Goal: Information Seeking & Learning: Learn about a topic

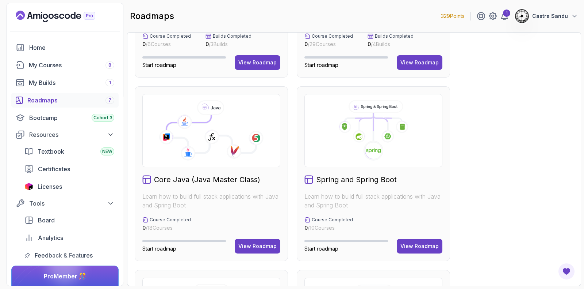
scroll to position [182, 0]
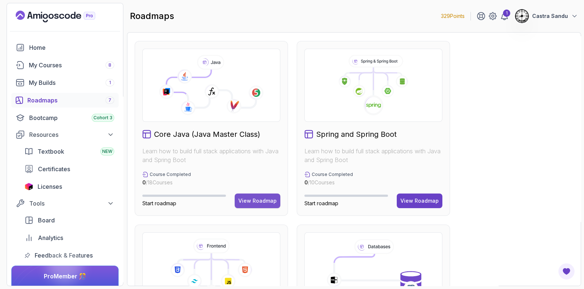
click at [247, 194] on button "View Roadmap" at bounding box center [258, 200] width 46 height 15
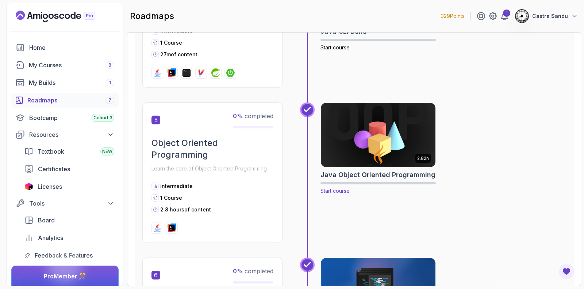
scroll to position [783, 0]
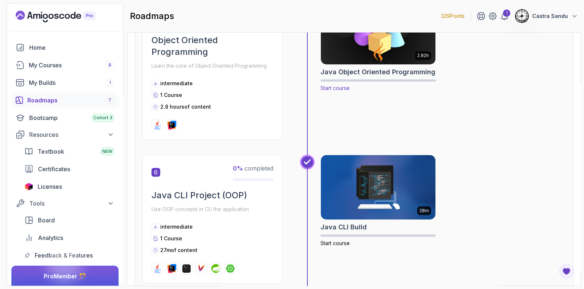
click at [354, 57] on img at bounding box center [378, 33] width 121 height 68
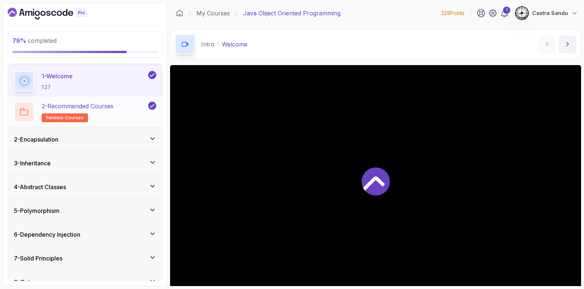
scroll to position [33, 0]
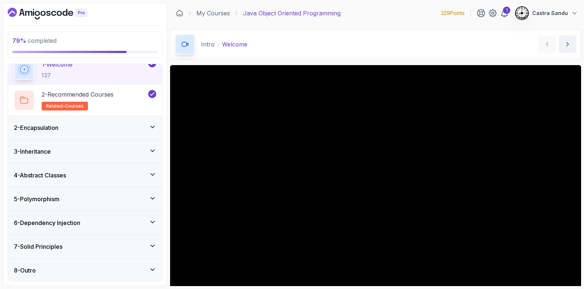
click at [49, 250] on div "7 - Solid Principles" at bounding box center [85, 245] width 154 height 23
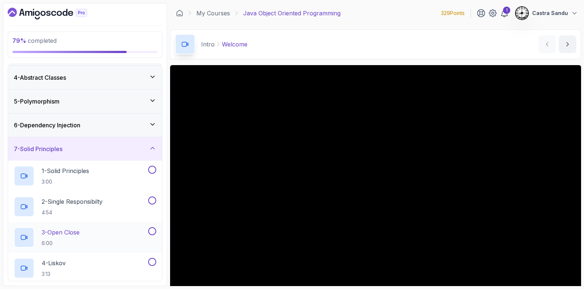
scroll to position [91, 0]
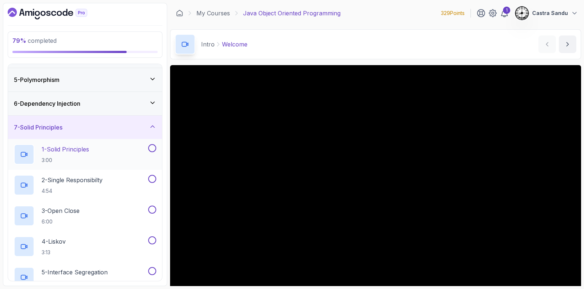
click at [69, 147] on p "1 - Solid Principles" at bounding box center [65, 149] width 47 height 9
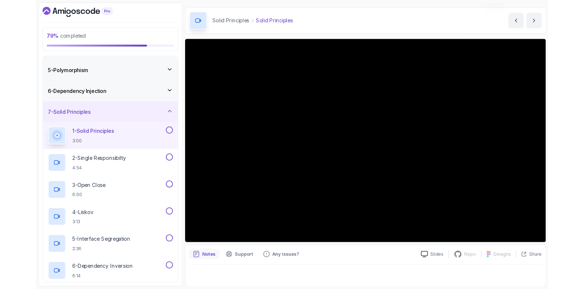
scroll to position [61, 0]
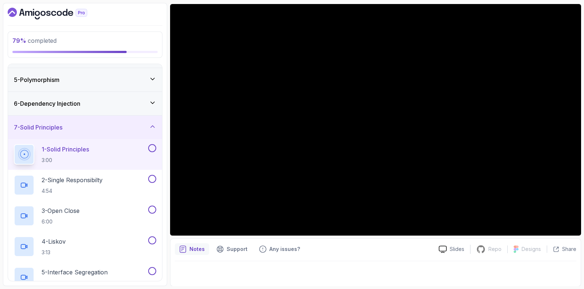
click at [154, 142] on div "1 - Solid Principles 3:00" at bounding box center [85, 154] width 154 height 31
click at [152, 145] on button at bounding box center [152, 148] width 8 height 8
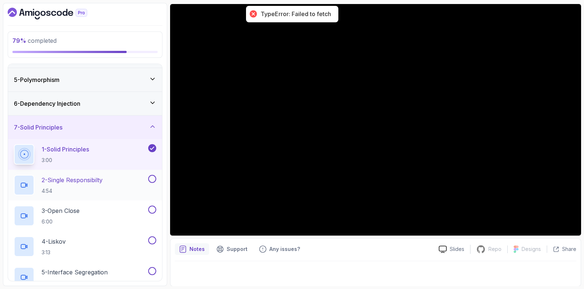
click at [89, 187] on p "4:54" at bounding box center [72, 190] width 61 height 7
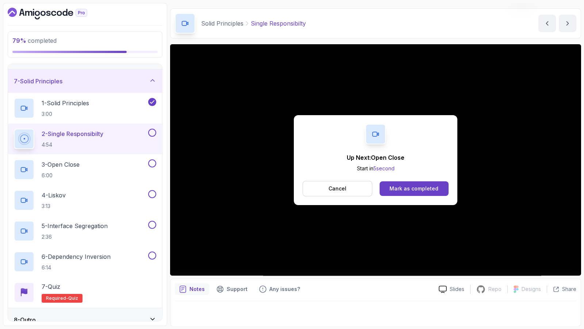
scroll to position [61, 0]
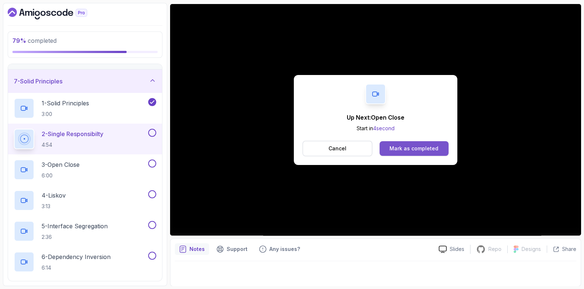
click at [432, 141] on button "Mark as completed" at bounding box center [414, 148] width 69 height 15
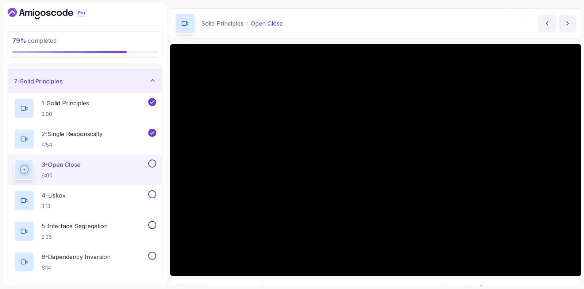
scroll to position [61, 0]
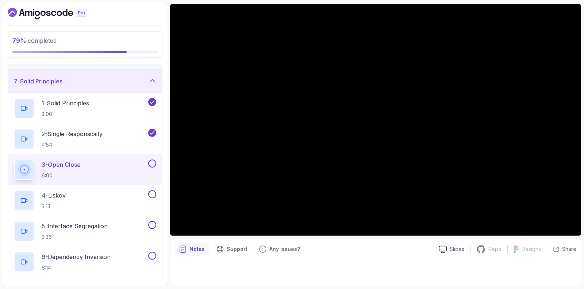
click at [149, 161] on button at bounding box center [152, 163] width 8 height 8
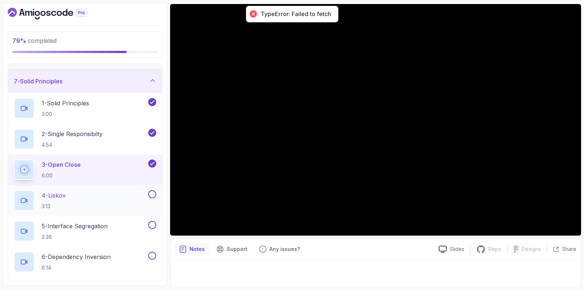
click at [82, 191] on div "4 - Liskov 3:13" at bounding box center [80, 200] width 133 height 20
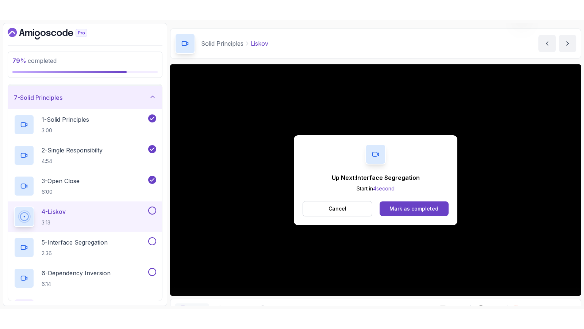
scroll to position [61, 0]
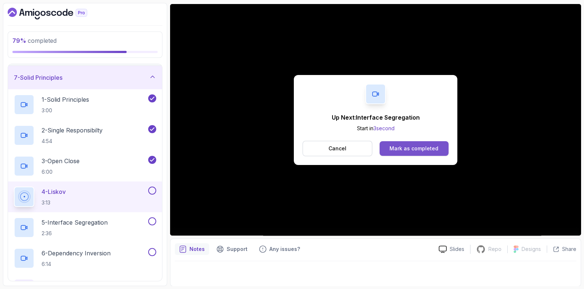
click at [409, 149] on div "Mark as completed" at bounding box center [414, 148] width 49 height 7
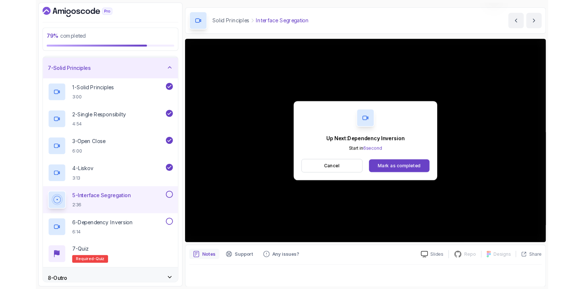
scroll to position [61, 0]
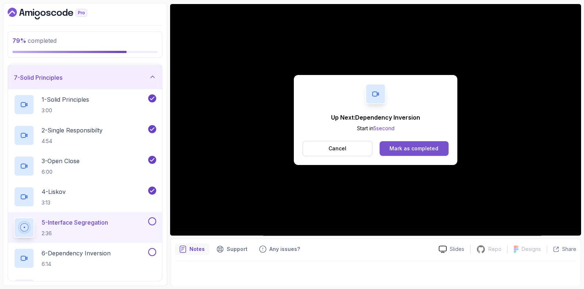
click at [408, 141] on button "Mark as completed" at bounding box center [414, 148] width 69 height 15
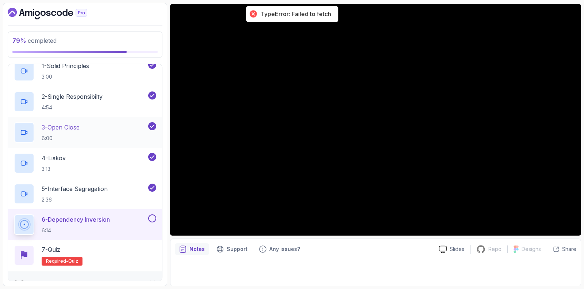
scroll to position [186, 0]
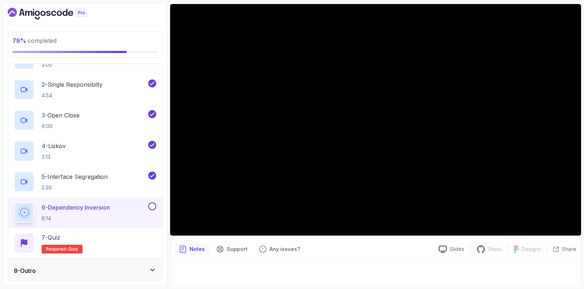
click at [153, 206] on button at bounding box center [152, 206] width 8 height 8
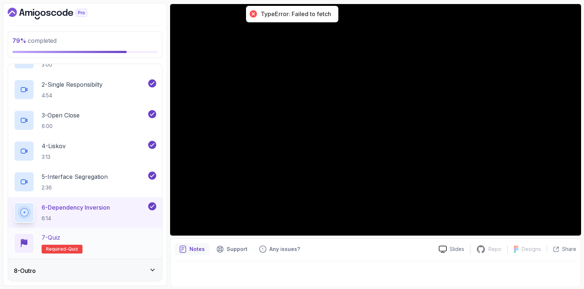
click at [127, 240] on div "7 - Quiz Required- quiz" at bounding box center [85, 243] width 142 height 20
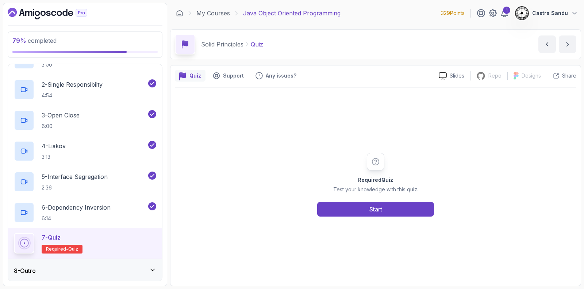
drag, startPoint x: 332, startPoint y: 218, endPoint x: 336, endPoint y: 210, distance: 9.5
click at [332, 218] on div "Required Quiz Test your knowledge with this quiz. Start" at bounding box center [376, 184] width 402 height 193
click at [338, 205] on button "Start" at bounding box center [375, 209] width 117 height 15
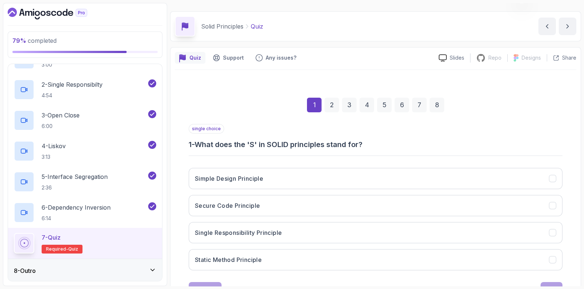
scroll to position [45, 0]
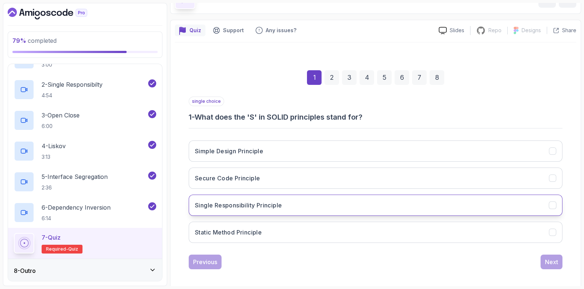
click at [263, 202] on h3 "Single Responsibility Principle" at bounding box center [238, 205] width 87 height 9
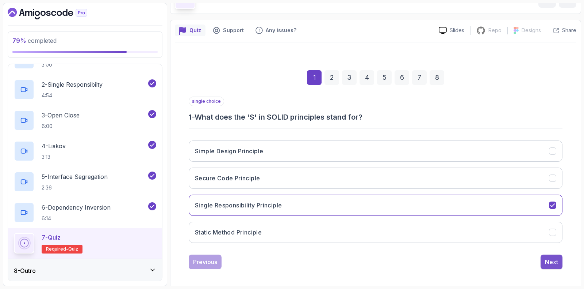
click at [550, 257] on div "Next" at bounding box center [551, 261] width 13 height 9
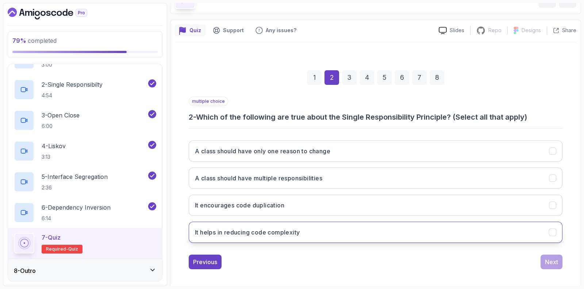
click at [274, 233] on h3 "It helps in reducing code complexity" at bounding box center [247, 232] width 105 height 9
click at [555, 257] on div "Next" at bounding box center [551, 261] width 13 height 9
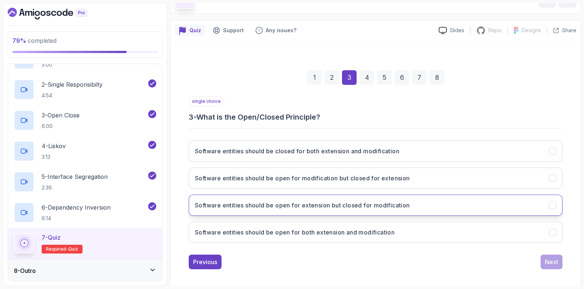
click at [247, 205] on h3 "Software entities should be open for extension but closed for modification" at bounding box center [302, 205] width 215 height 9
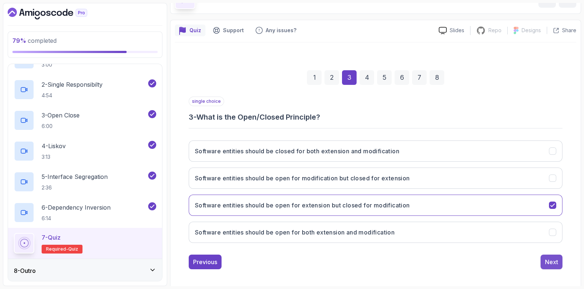
click at [553, 263] on div "Next" at bounding box center [551, 261] width 13 height 9
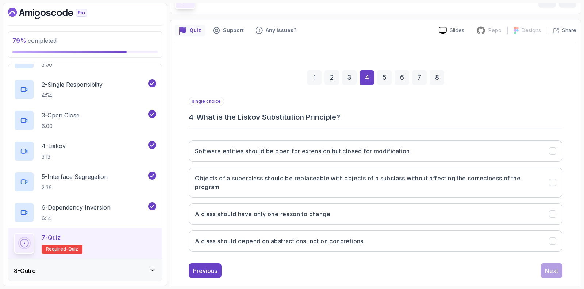
click at [256, 160] on button "Software entities should be open for extension but closed for modification" at bounding box center [376, 150] width 374 height 21
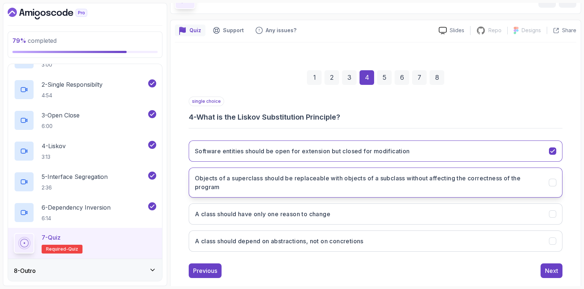
click at [268, 169] on button "Objects of a superclass should be replaceable with objects of a subclass withou…" at bounding box center [376, 182] width 374 height 30
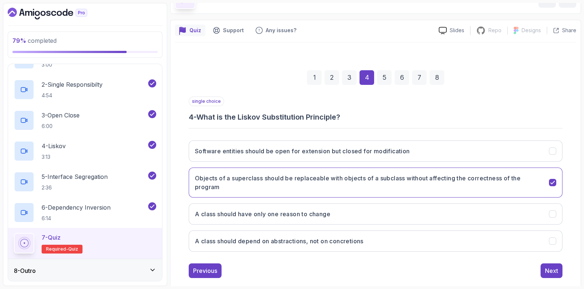
click at [550, 276] on div "1 2 3 4 5 6 7 8 single choice 4 - What is the Liskov Substitution Principle? So…" at bounding box center [376, 168] width 402 height 231
click at [556, 272] on div "Next" at bounding box center [551, 270] width 13 height 9
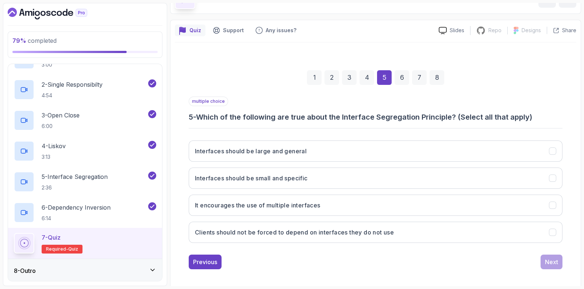
click at [314, 165] on div "Interfaces should be large and general Interfaces should be small and specific …" at bounding box center [376, 191] width 374 height 114
click at [298, 177] on h3 "Interfaces should be small and specific" at bounding box center [251, 177] width 113 height 9
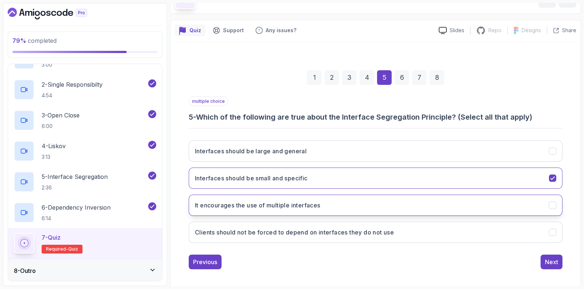
click at [271, 207] on h3 "It encourages the use of multiple interfaces" at bounding box center [258, 205] width 126 height 9
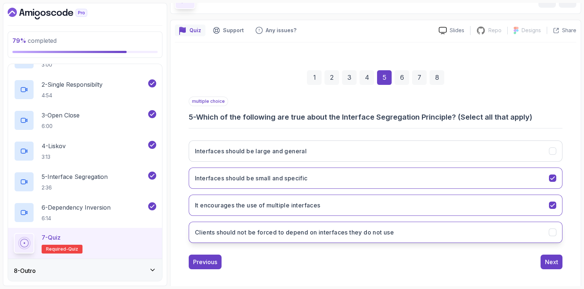
click at [269, 235] on button "Clients should not be forced to depend on interfaces they do not use" at bounding box center [376, 231] width 374 height 21
click at [551, 262] on div "Next" at bounding box center [551, 261] width 13 height 9
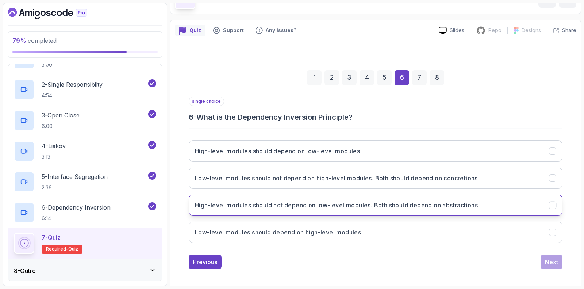
click at [332, 203] on h3 "High-level modules should not depend on low-level modules. Both should depend o…" at bounding box center [336, 205] width 283 height 9
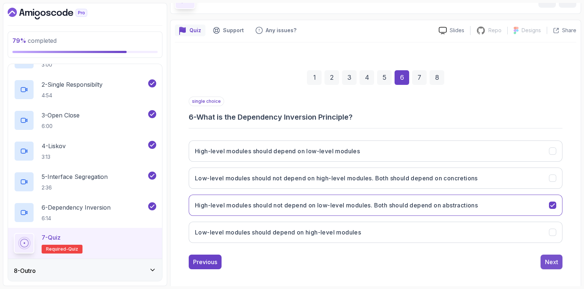
click at [557, 264] on button "Next" at bounding box center [552, 261] width 22 height 15
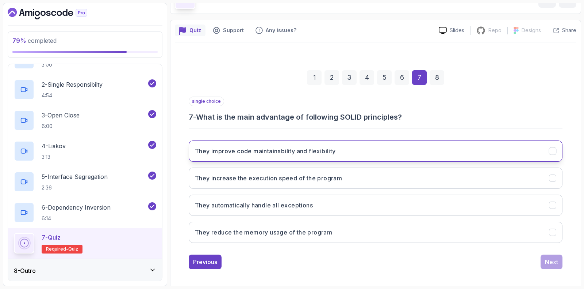
click at [236, 147] on h3 "They improve code maintainability and flexibility" at bounding box center [265, 150] width 141 height 9
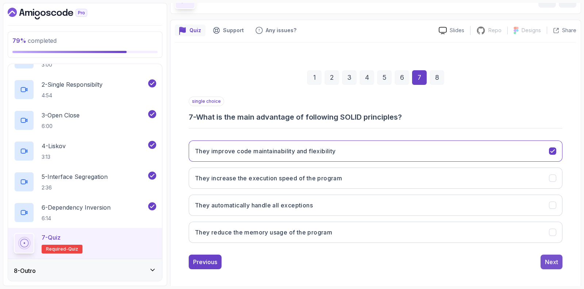
click at [558, 264] on div "Next" at bounding box center [551, 261] width 13 height 9
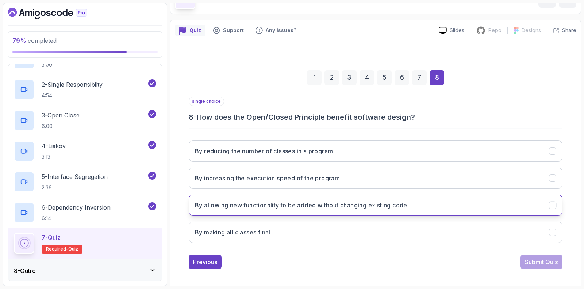
click at [301, 203] on h3 "By allowing new functionality to be added without changing existing code" at bounding box center [301, 205] width 213 height 9
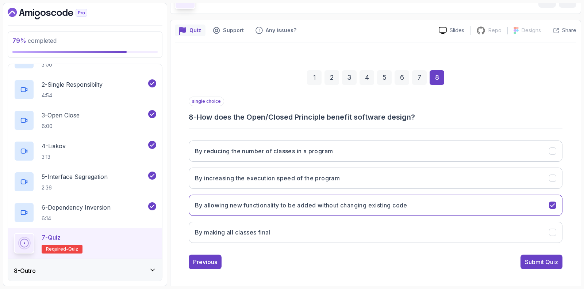
click at [537, 260] on div "Submit Quiz" at bounding box center [541, 261] width 33 height 9
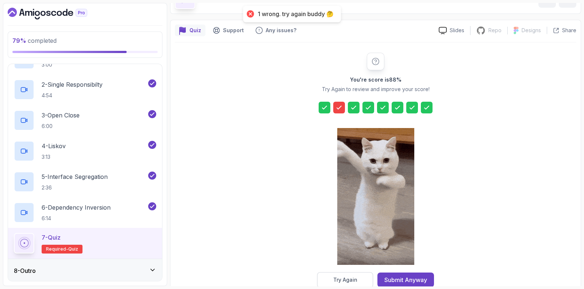
click at [340, 273] on button "Try Again" at bounding box center [345, 279] width 56 height 15
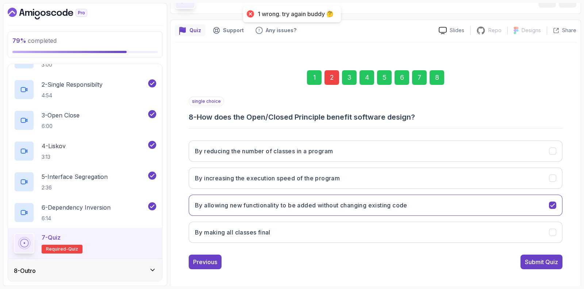
click at [333, 75] on div "2" at bounding box center [332, 77] width 15 height 15
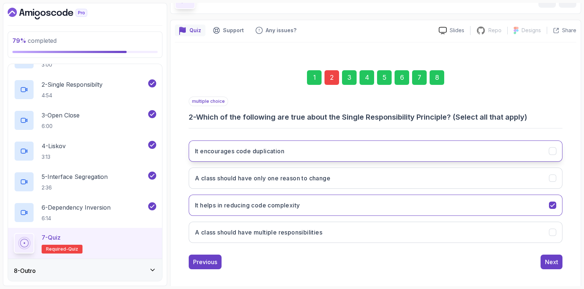
click at [242, 159] on button "It encourages code duplication" at bounding box center [376, 150] width 374 height 21
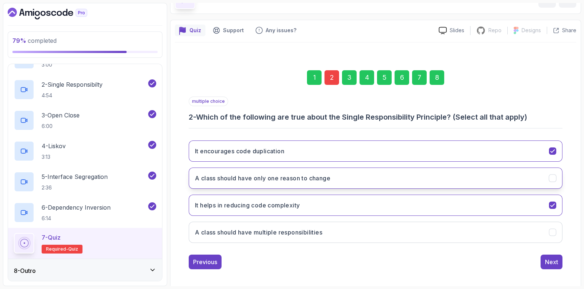
click at [245, 171] on button "A class should have only one reason to change" at bounding box center [376, 177] width 374 height 21
drag, startPoint x: 530, startPoint y: 144, endPoint x: 527, endPoint y: 148, distance: 5.1
click at [529, 146] on button "It encourages code duplication" at bounding box center [376, 150] width 374 height 21
click at [431, 72] on div "8" at bounding box center [437, 77] width 15 height 15
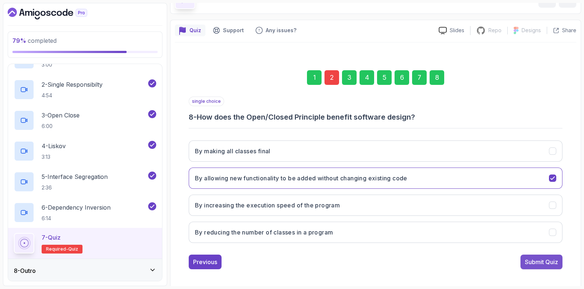
drag, startPoint x: 545, startPoint y: 271, endPoint x: 541, endPoint y: 260, distance: 11.7
click at [544, 271] on div "1 2 3 4 5 6 7 8 single choice 8 - How does the Open/Closed Principle benefit so…" at bounding box center [376, 164] width 402 height 222
drag, startPoint x: 539, startPoint y: 253, endPoint x: 535, endPoint y: 257, distance: 4.9
click at [537, 256] on button "Submit Quiz" at bounding box center [542, 261] width 42 height 15
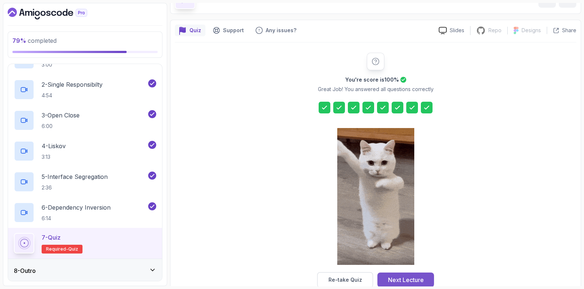
click at [387, 278] on button "Next Lecture" at bounding box center [406, 279] width 57 height 15
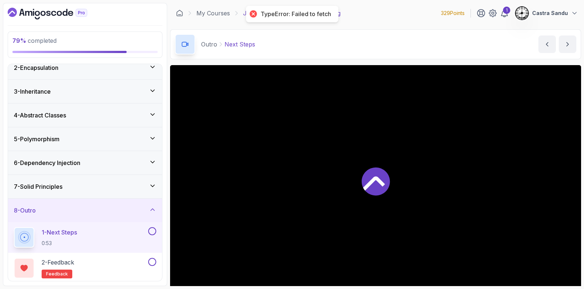
scroll to position [64, 0]
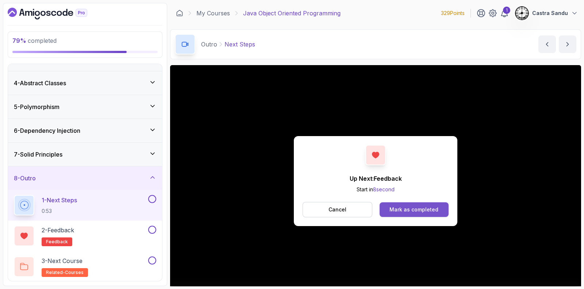
click at [418, 211] on div "Mark as completed" at bounding box center [414, 209] width 49 height 7
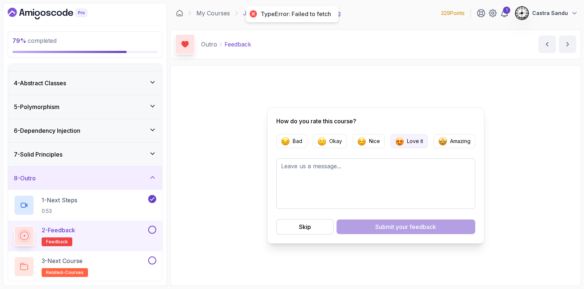
click at [418, 140] on p "Love it" at bounding box center [415, 140] width 16 height 7
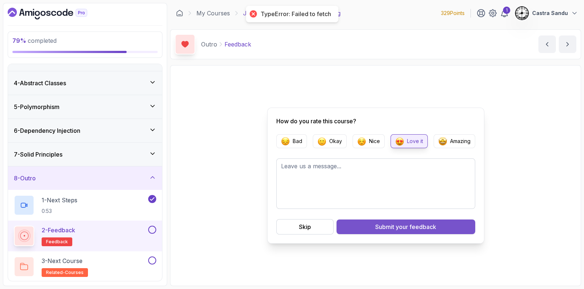
click at [413, 228] on span "your feedback" at bounding box center [416, 226] width 41 height 9
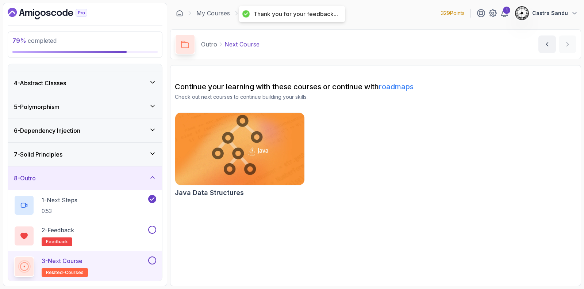
click at [230, 160] on img at bounding box center [240, 149] width 136 height 76
click at [153, 228] on button at bounding box center [152, 229] width 8 height 8
click at [152, 256] on button at bounding box center [152, 260] width 8 height 8
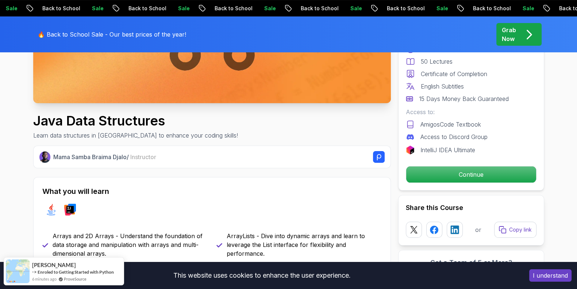
scroll to position [228, 0]
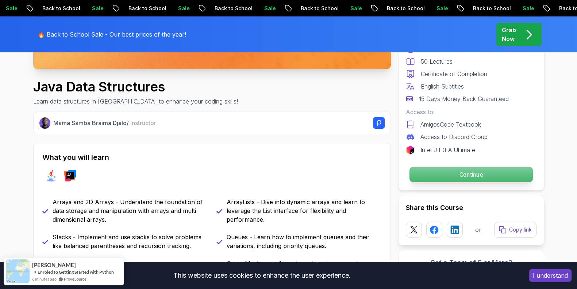
click at [454, 177] on p "Continue" at bounding box center [470, 174] width 123 height 15
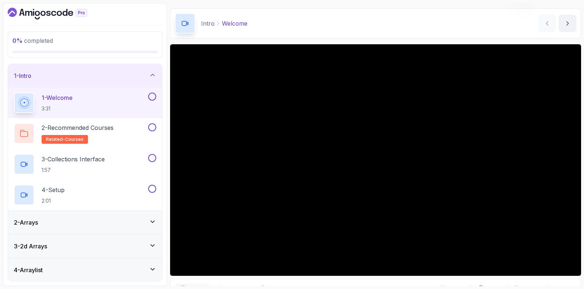
scroll to position [45, 0]
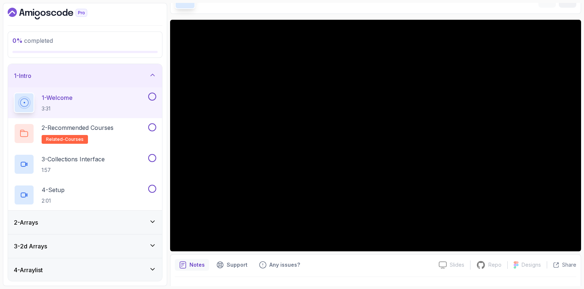
click at [156, 95] on button at bounding box center [152, 96] width 8 height 8
click at [122, 126] on div "2 - Recommended Courses related-courses" at bounding box center [80, 133] width 133 height 20
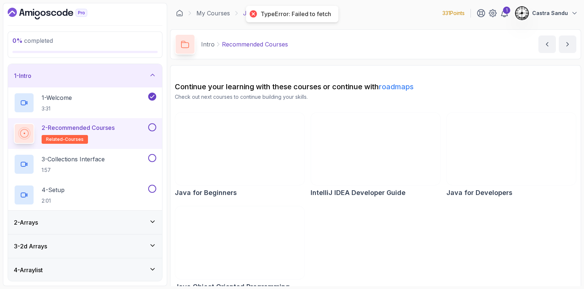
scroll to position [12, 0]
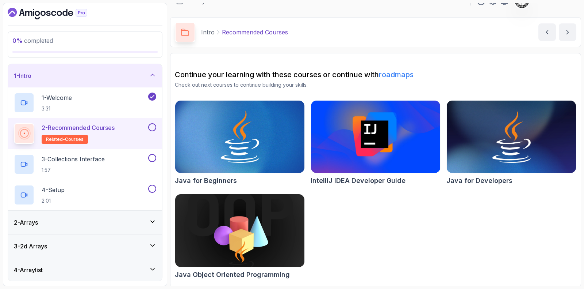
click at [153, 125] on button at bounding box center [152, 127] width 8 height 8
click at [126, 160] on div "3 - Collections Interface 1:57" at bounding box center [80, 164] width 133 height 20
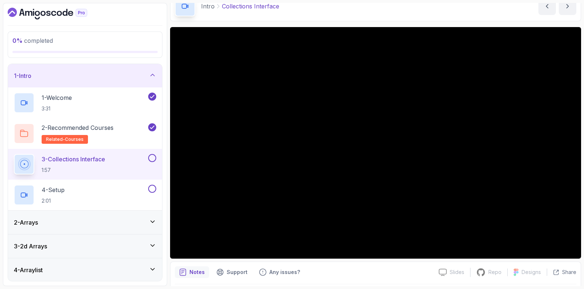
scroll to position [38, 0]
click at [152, 156] on button at bounding box center [152, 158] width 8 height 8
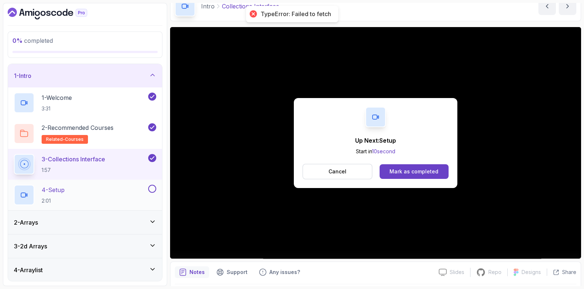
click at [86, 203] on div "4 - Setup 2:01" at bounding box center [80, 194] width 133 height 20
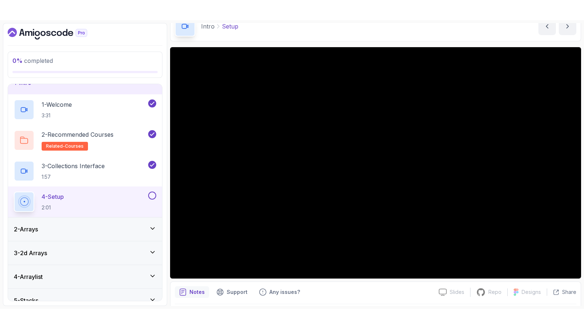
scroll to position [5, 0]
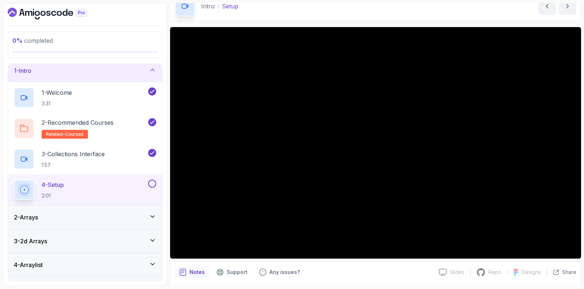
click at [153, 184] on button at bounding box center [152, 183] width 8 height 8
click at [98, 220] on div "2 - Arrays" at bounding box center [85, 217] width 142 height 9
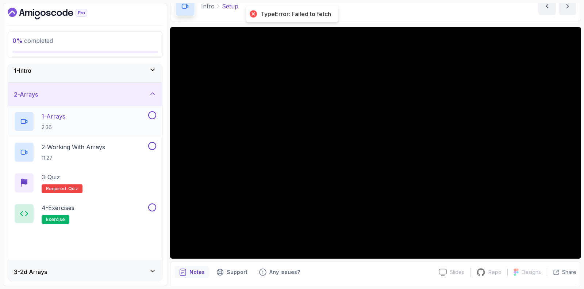
click at [73, 130] on div "1 - Arrays 2:36" at bounding box center [80, 121] width 133 height 20
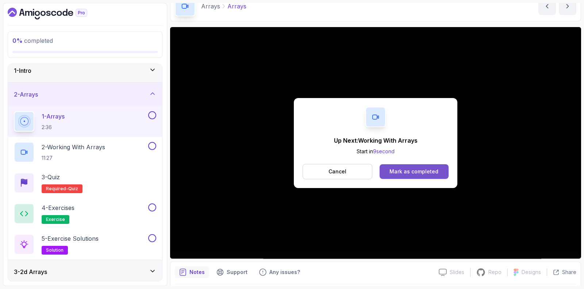
click at [413, 170] on div "Mark as completed" at bounding box center [414, 171] width 49 height 7
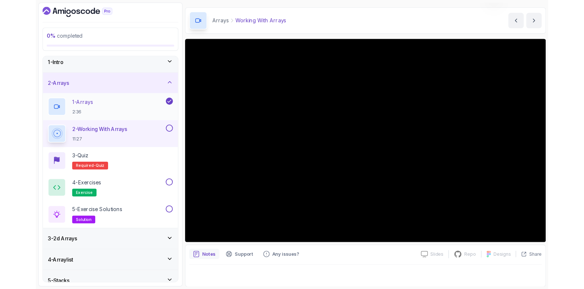
scroll to position [38, 0]
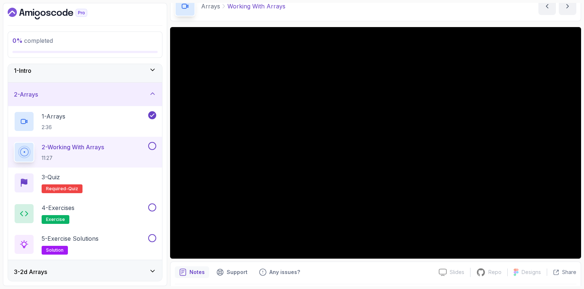
click at [154, 149] on button "2 - Working With Arrays 11:27" at bounding box center [85, 152] width 142 height 20
click at [150, 146] on button at bounding box center [152, 146] width 8 height 8
click at [106, 178] on div "3 - Quiz Required- quiz" at bounding box center [85, 182] width 142 height 20
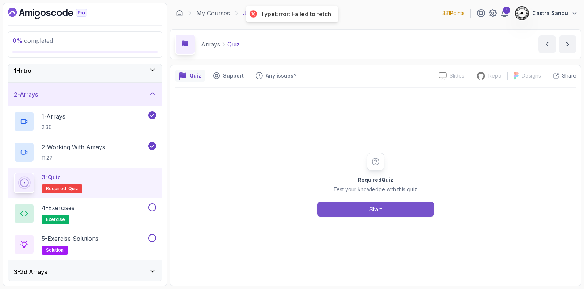
click at [321, 204] on button "Start" at bounding box center [375, 209] width 117 height 15
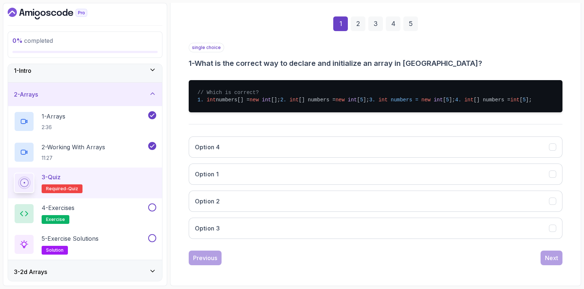
scroll to position [120, 0]
click at [203, 180] on button "Option 1" at bounding box center [376, 173] width 374 height 21
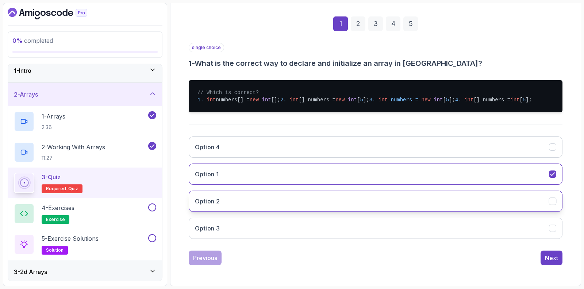
drag, startPoint x: 210, startPoint y: 202, endPoint x: 217, endPoint y: 202, distance: 7.3
click at [211, 202] on h3 "Option 2" at bounding box center [207, 200] width 25 height 9
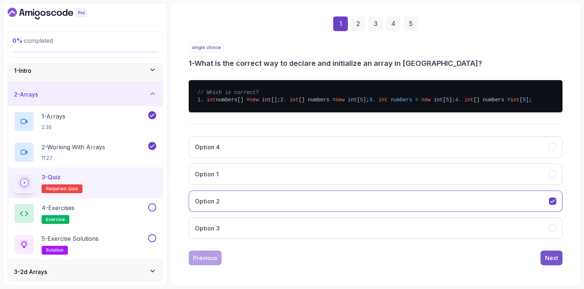
click at [554, 260] on div "Next" at bounding box center [551, 257] width 13 height 9
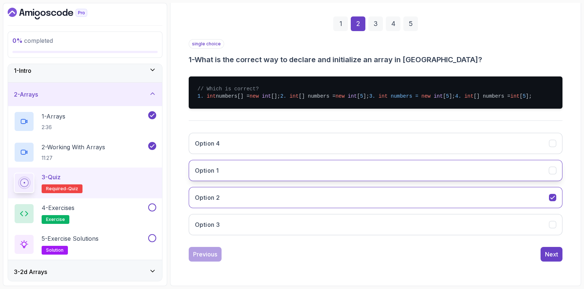
scroll to position [48, 0]
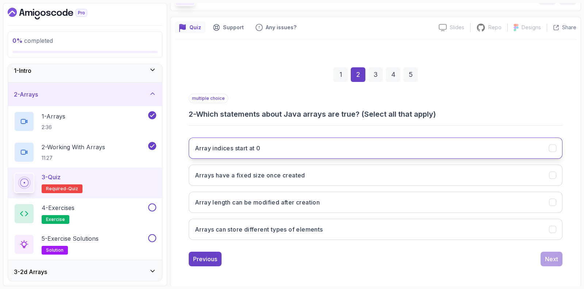
click at [213, 151] on h3 "Array indices start at 0" at bounding box center [228, 148] width 66 height 9
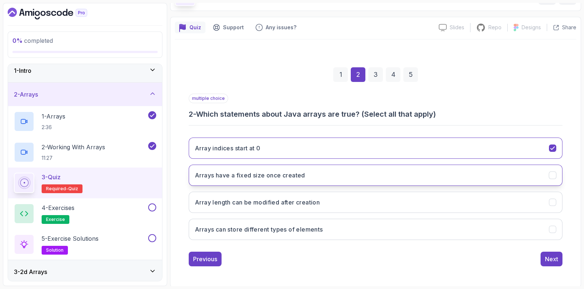
click at [229, 177] on h3 "Arrays have a fixed size once created" at bounding box center [250, 175] width 110 height 9
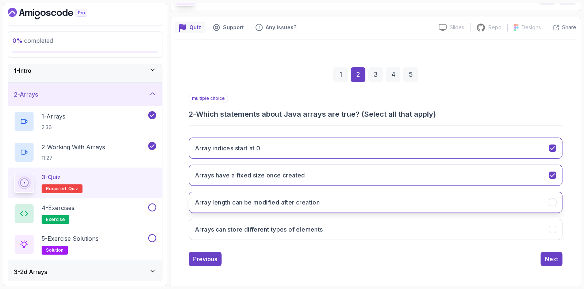
click at [224, 203] on h3 "Array length can be modified after creation" at bounding box center [257, 202] width 125 height 9
click at [555, 263] on button "Next" at bounding box center [552, 258] width 22 height 15
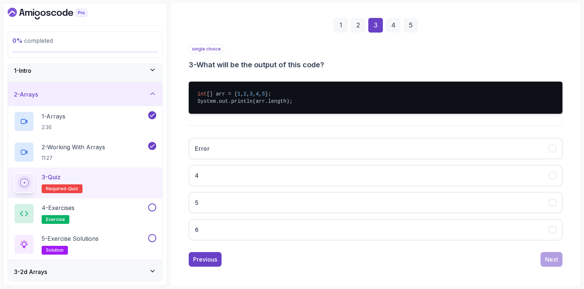
scroll to position [98, 0]
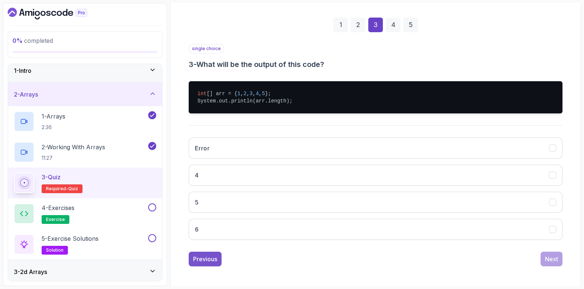
click at [211, 263] on button "Previous" at bounding box center [205, 258] width 33 height 15
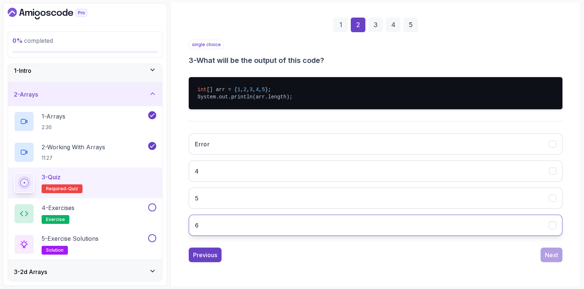
scroll to position [48, 0]
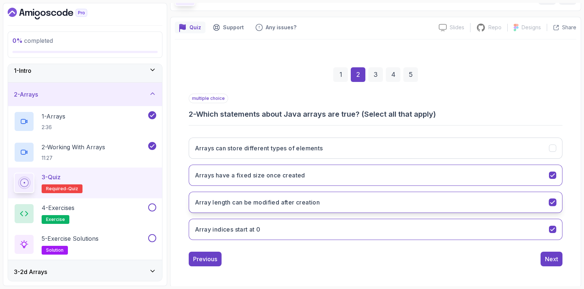
click at [232, 198] on h3 "Array length can be modified after creation" at bounding box center [257, 202] width 125 height 9
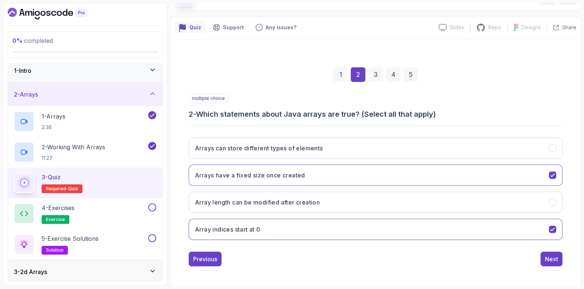
click at [550, 275] on div "1 2 3 4 5 multiple choice 2 - Which statements about Java arrays are true? (Sel…" at bounding box center [376, 160] width 402 height 243
click at [552, 260] on div "Next" at bounding box center [551, 258] width 13 height 9
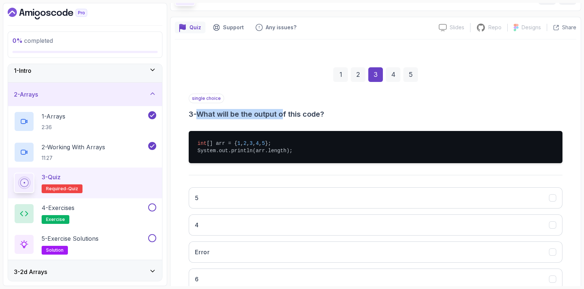
drag, startPoint x: 202, startPoint y: 112, endPoint x: 286, endPoint y: 117, distance: 84.5
click at [286, 117] on h3 "3 - What will be the output of this code?" at bounding box center [376, 114] width 374 height 10
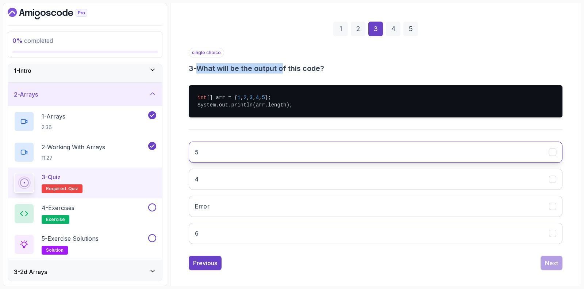
click at [213, 154] on button "5" at bounding box center [376, 151] width 374 height 21
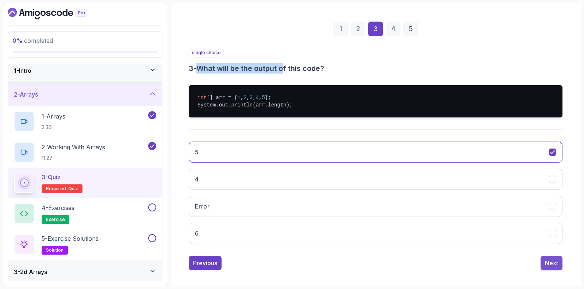
click at [553, 261] on div "Next" at bounding box center [551, 262] width 13 height 9
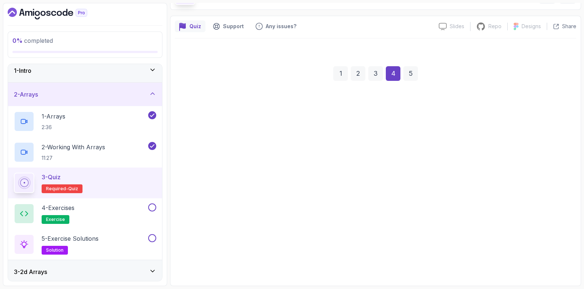
scroll to position [48, 0]
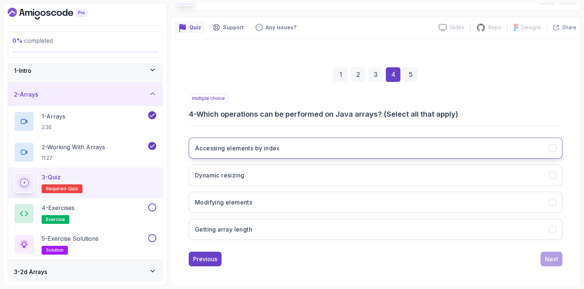
click at [225, 156] on button "Accessing elements by index" at bounding box center [376, 147] width 374 height 21
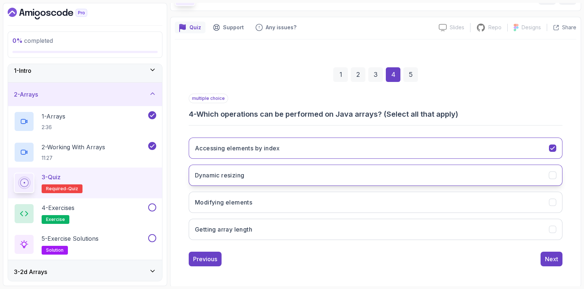
click at [225, 180] on button "Dynamic resizing" at bounding box center [376, 174] width 374 height 21
click at [235, 180] on button "Dynamic resizing" at bounding box center [376, 174] width 374 height 21
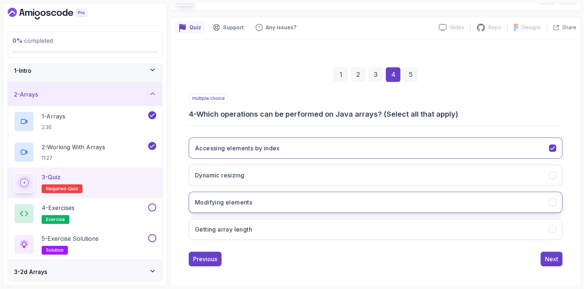
click at [240, 198] on h3 "Modifying elements" at bounding box center [223, 202] width 57 height 9
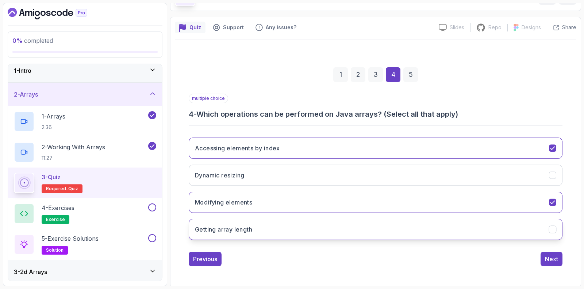
click at [242, 233] on button "Getting array length" at bounding box center [376, 228] width 374 height 21
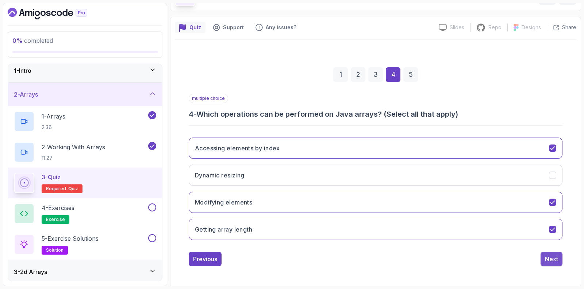
click at [546, 257] on div "Next" at bounding box center [551, 258] width 13 height 9
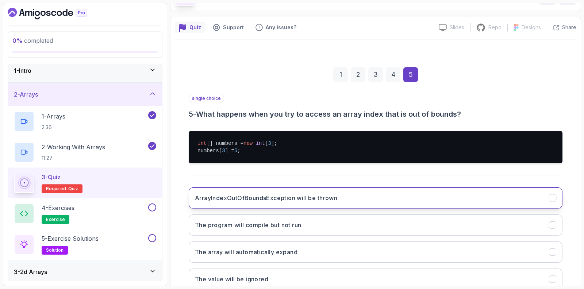
click at [214, 205] on button "ArrayIndexOutOfBoundsException will be thrown" at bounding box center [376, 197] width 374 height 21
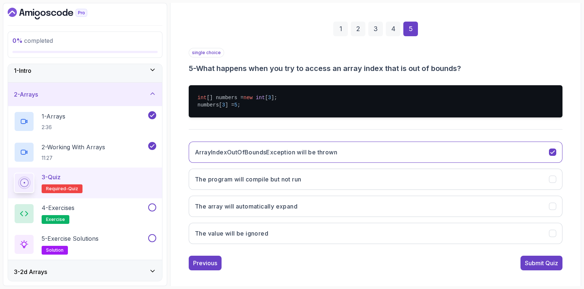
scroll to position [98, 0]
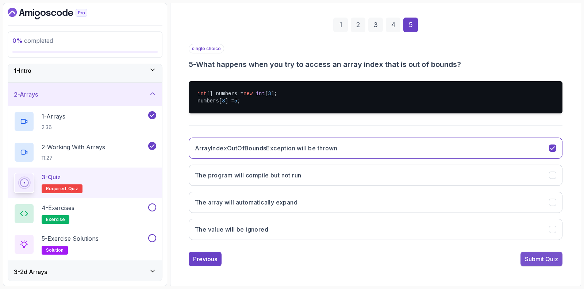
click at [550, 258] on div "Submit Quiz" at bounding box center [541, 258] width 33 height 9
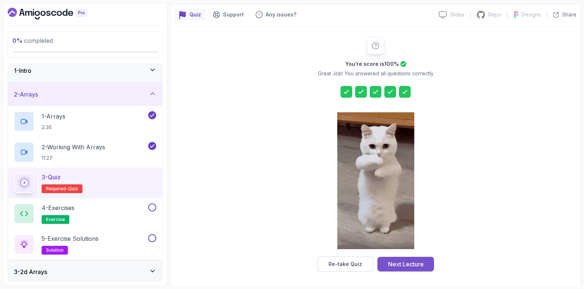
click at [419, 269] on button "Next Lecture" at bounding box center [406, 263] width 57 height 15
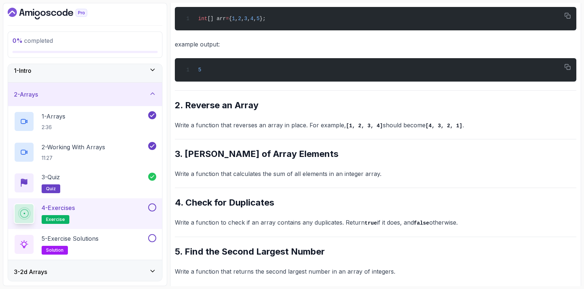
scroll to position [197, 0]
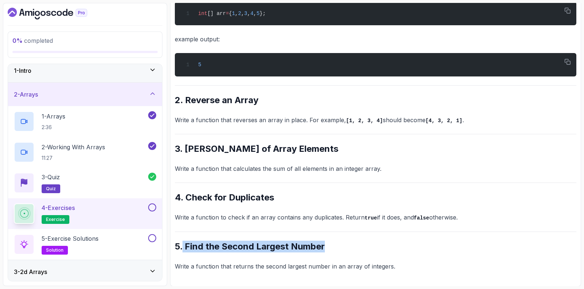
drag, startPoint x: 183, startPoint y: 243, endPoint x: 362, endPoint y: 243, distance: 179.7
click at [362, 243] on h2 "5. Find the Second Largest Number" at bounding box center [376, 246] width 402 height 12
click at [155, 206] on button at bounding box center [152, 207] width 8 height 8
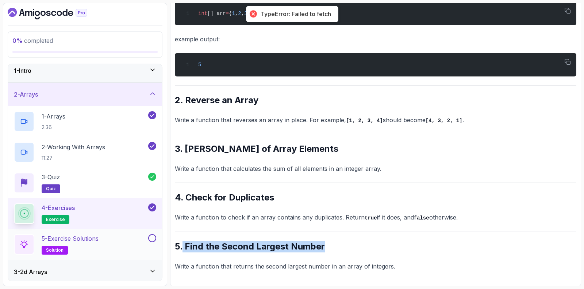
click at [108, 245] on div "5 - Exercise Solutions solution" at bounding box center [80, 244] width 133 height 20
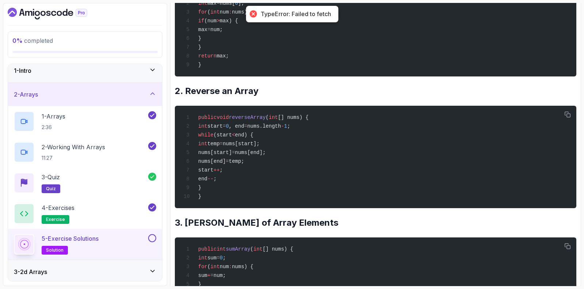
click at [155, 239] on button at bounding box center [152, 238] width 8 height 8
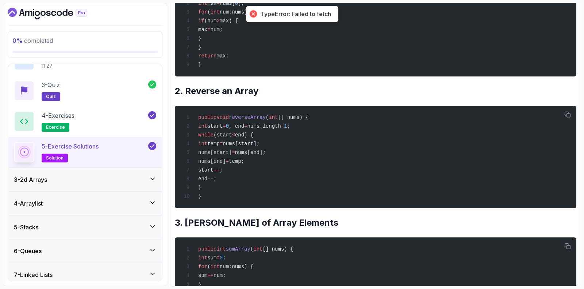
scroll to position [172, 0]
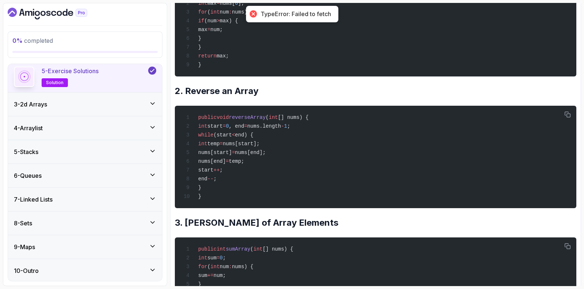
click at [89, 104] on div "3 - 2d Arrays" at bounding box center [85, 104] width 142 height 9
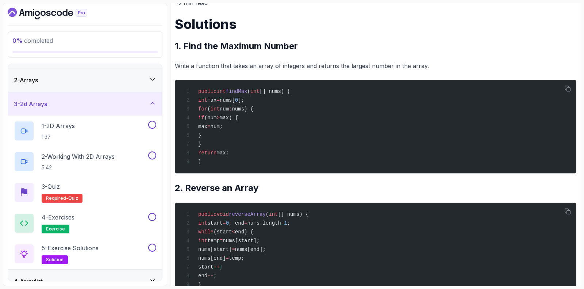
scroll to position [14, 0]
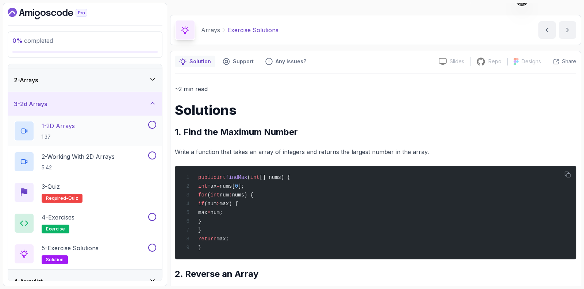
click at [86, 121] on div "1 - 2D Arrays 1:37" at bounding box center [80, 131] width 133 height 20
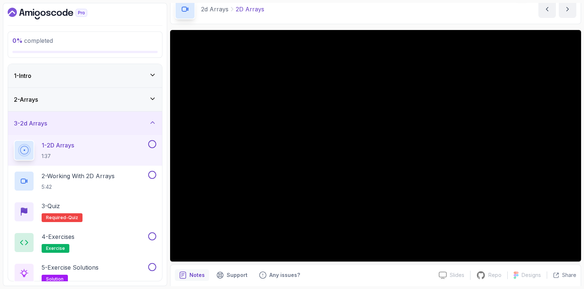
scroll to position [45, 0]
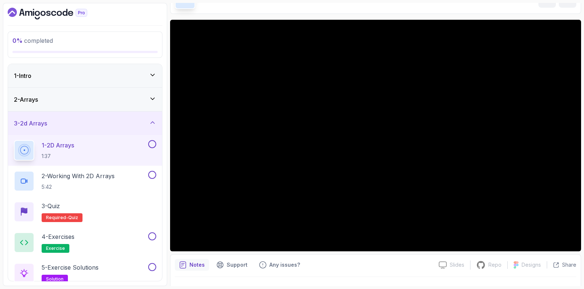
drag, startPoint x: 360, startPoint y: 280, endPoint x: 372, endPoint y: 221, distance: 60.7
drag, startPoint x: 163, startPoint y: 122, endPoint x: 163, endPoint y: 63, distance: 58.8
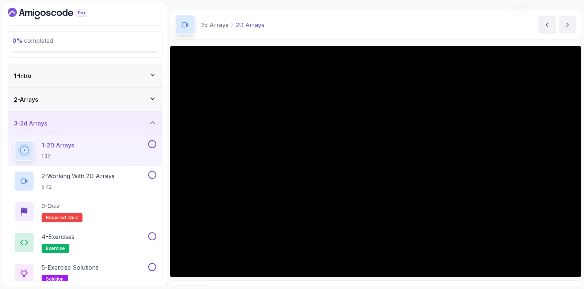
scroll to position [0, 0]
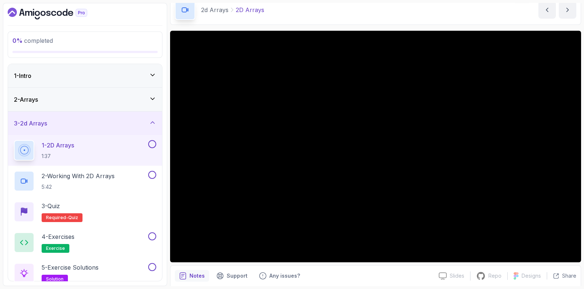
drag, startPoint x: 356, startPoint y: 20, endPoint x: 367, endPoint y: 41, distance: 23.8
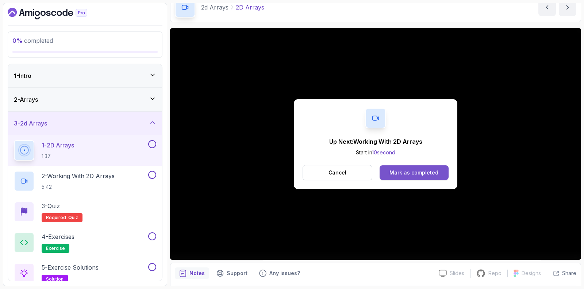
click at [434, 172] on div "Mark as completed" at bounding box center [414, 172] width 49 height 7
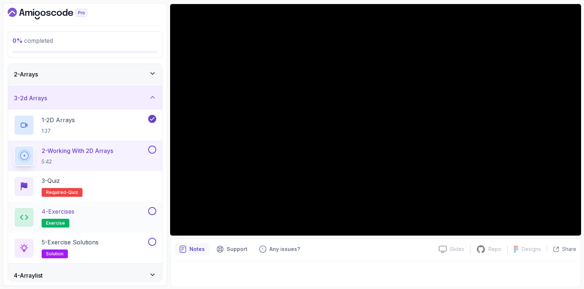
scroll to position [23, 0]
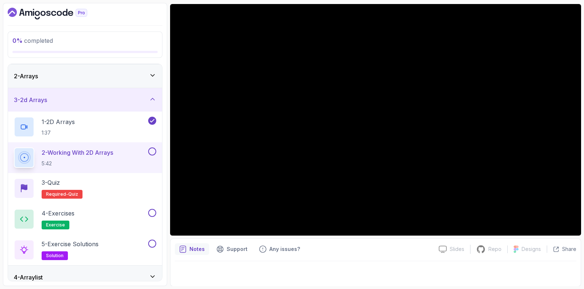
click at [156, 150] on button at bounding box center [152, 151] width 8 height 8
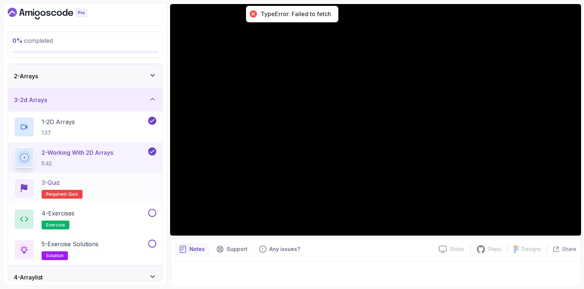
click at [131, 176] on div "3 - Quiz Required- quiz" at bounding box center [85, 188] width 154 height 31
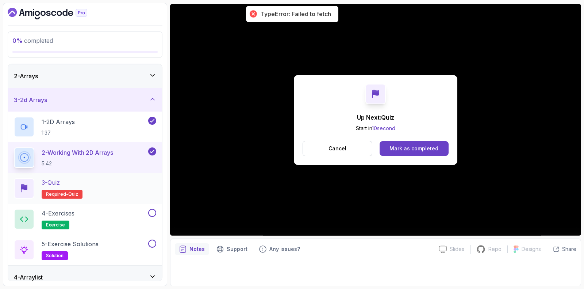
click at [96, 191] on div "3 - Quiz Required- quiz" at bounding box center [85, 188] width 142 height 20
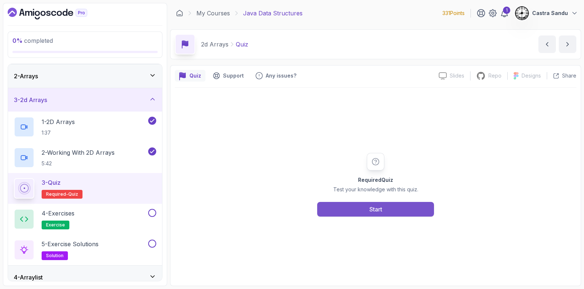
click at [367, 214] on button "Start" at bounding box center [375, 209] width 117 height 15
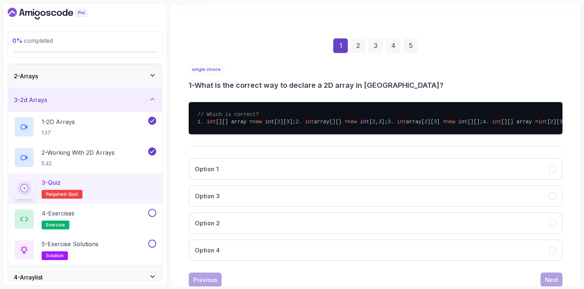
scroll to position [77, 0]
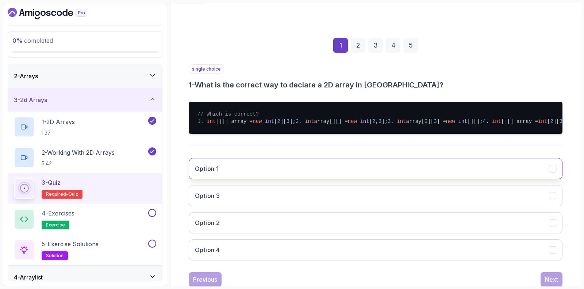
click at [208, 173] on h3 "Option 1" at bounding box center [207, 168] width 24 height 9
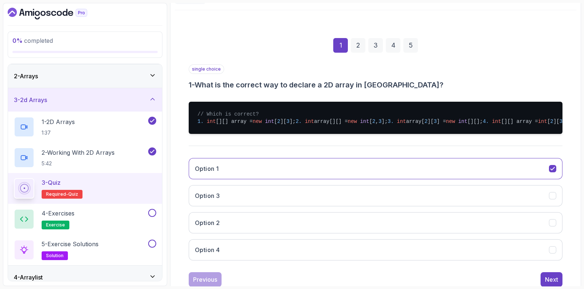
scroll to position [120, 0]
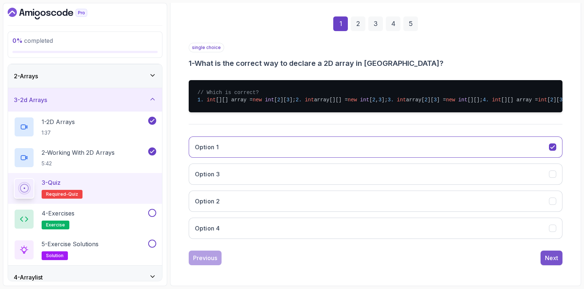
click at [545, 257] on div "Next" at bounding box center [551, 257] width 13 height 9
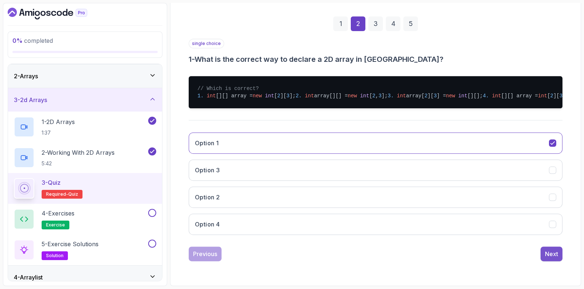
scroll to position [21, 0]
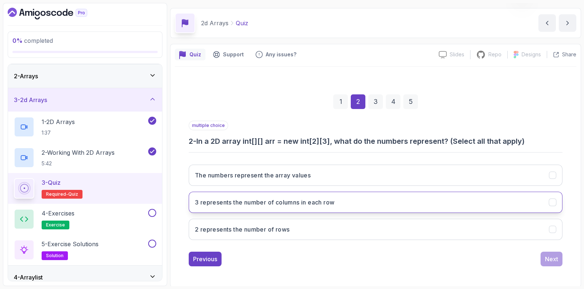
click at [230, 204] on h3 "3 represents the number of columns in each row" at bounding box center [265, 202] width 140 height 9
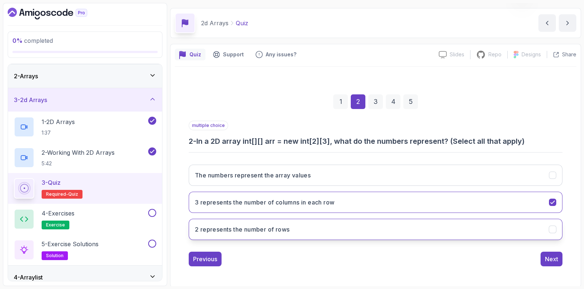
click at [242, 227] on h3 "2 represents the number of rows" at bounding box center [242, 229] width 95 height 9
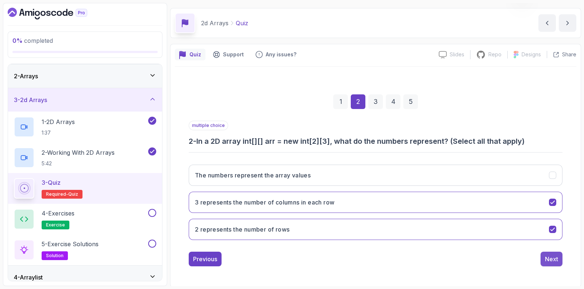
click at [555, 257] on div "Next" at bounding box center [551, 258] width 13 height 9
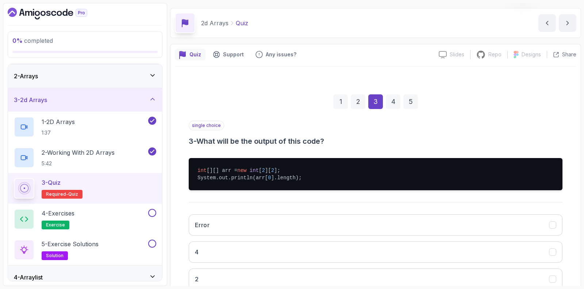
click at [358, 95] on div "2" at bounding box center [358, 101] width 15 height 15
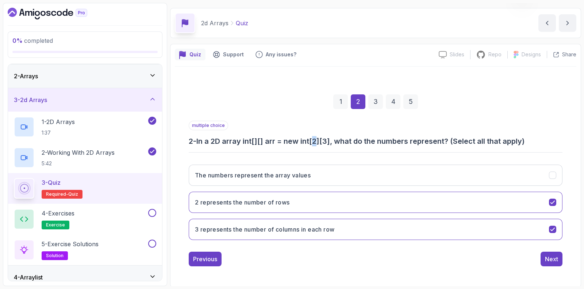
drag, startPoint x: 314, startPoint y: 138, endPoint x: 318, endPoint y: 139, distance: 4.1
click at [318, 139] on h3 "2 - In a 2D array int[][] arr = new int[2][3], what do the numbers represent? (…" at bounding box center [376, 141] width 374 height 10
click at [377, 99] on div "3" at bounding box center [376, 101] width 15 height 15
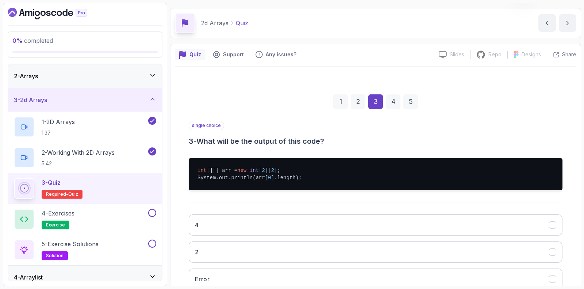
scroll to position [68, 0]
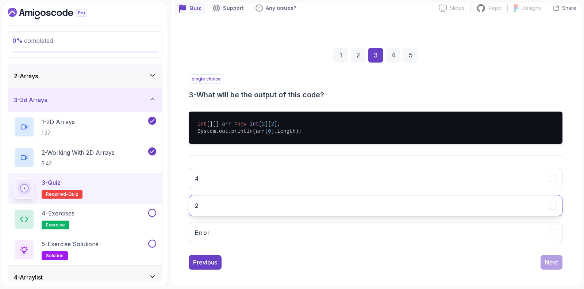
click at [240, 197] on button "2" at bounding box center [376, 205] width 374 height 21
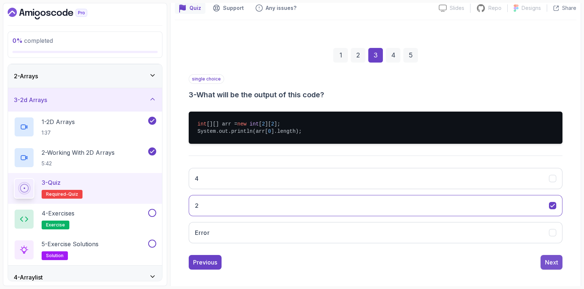
click at [545, 257] on button "Next" at bounding box center [552, 262] width 22 height 15
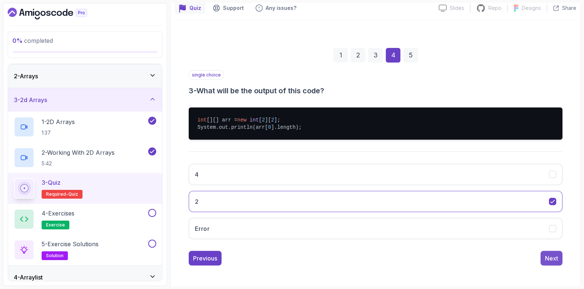
scroll to position [48, 0]
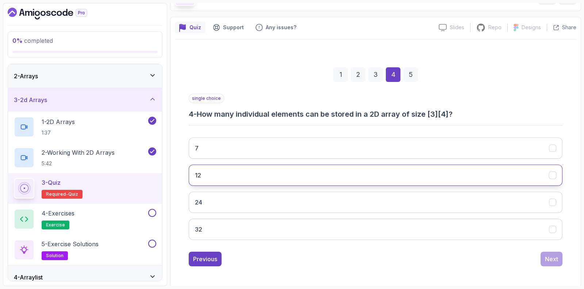
click at [285, 169] on button "12" at bounding box center [376, 174] width 374 height 21
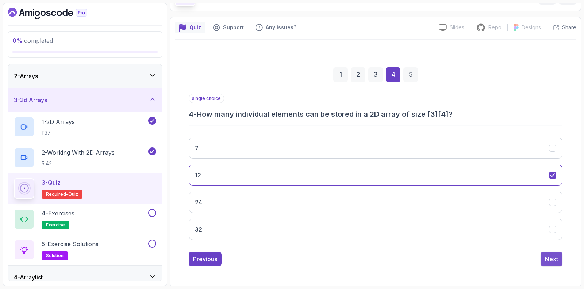
click at [554, 262] on button "Next" at bounding box center [552, 258] width 22 height 15
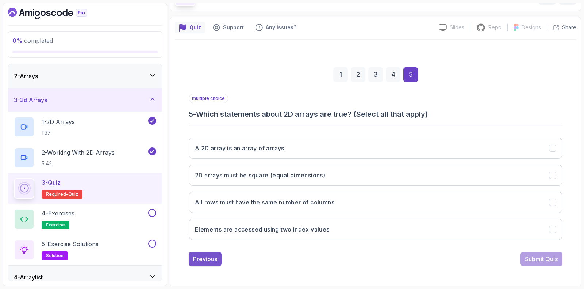
click at [204, 254] on div "Previous" at bounding box center [205, 258] width 24 height 9
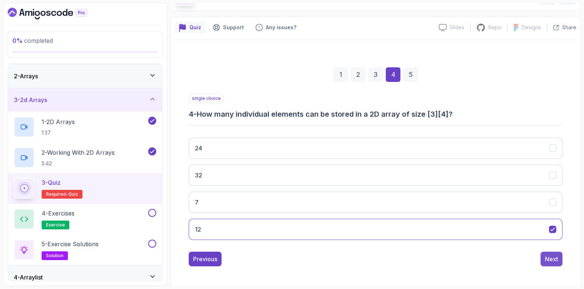
click at [547, 256] on div "Next" at bounding box center [551, 258] width 13 height 9
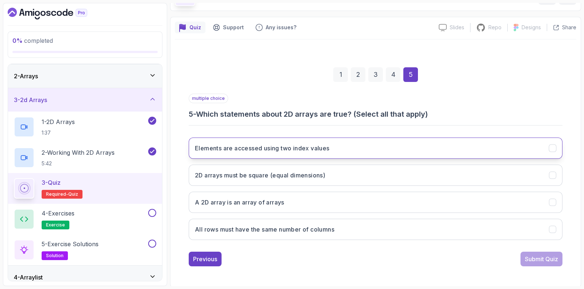
click at [263, 144] on h3 "Elements are accessed using two index values" at bounding box center [262, 148] width 135 height 9
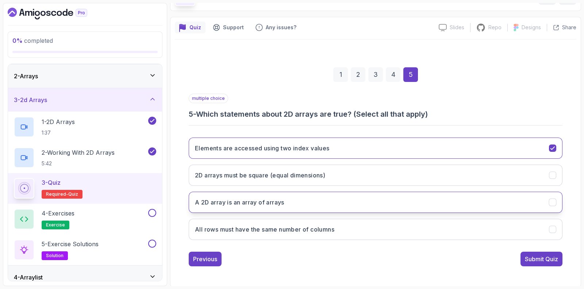
click at [240, 202] on h3 "A 2D array is an array of arrays" at bounding box center [239, 202] width 89 height 9
click at [553, 261] on div "Submit Quiz" at bounding box center [541, 258] width 33 height 9
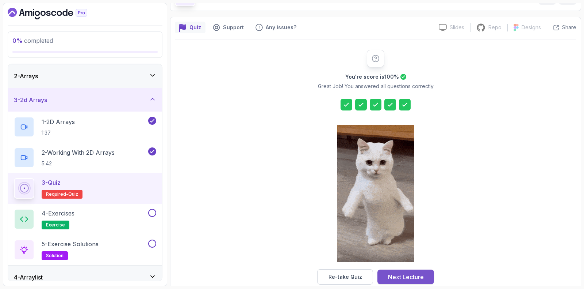
click at [416, 272] on div "Next Lecture" at bounding box center [406, 276] width 36 height 9
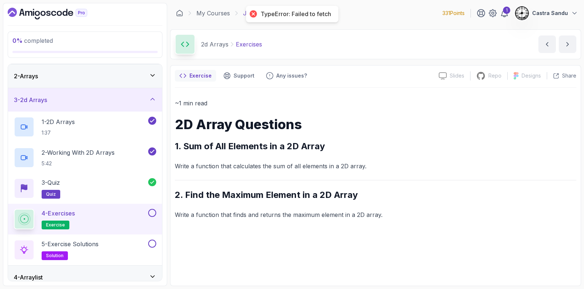
click at [152, 212] on button at bounding box center [152, 213] width 8 height 8
click at [153, 243] on button at bounding box center [152, 243] width 8 height 8
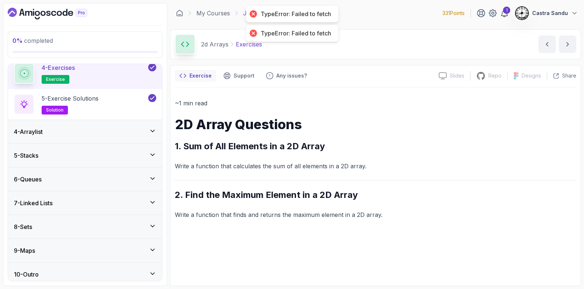
scroll to position [172, 0]
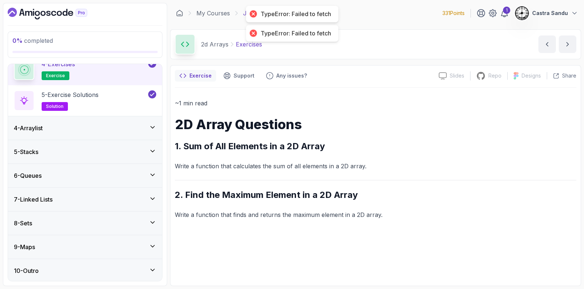
click at [56, 123] on div "4 - Arraylist" at bounding box center [85, 127] width 142 height 9
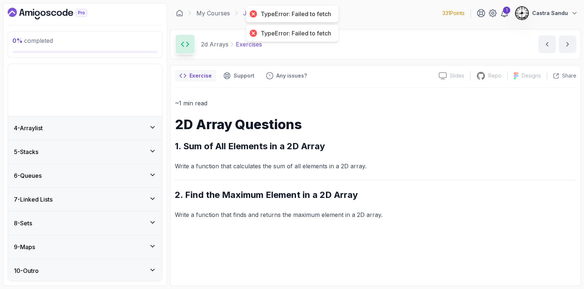
scroll to position [19, 0]
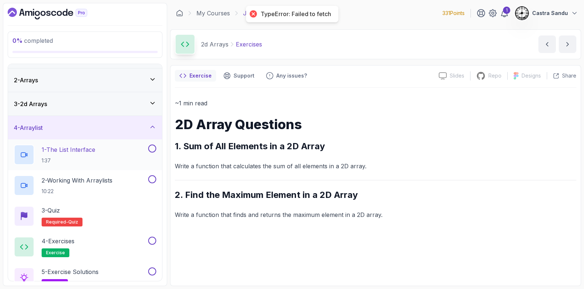
click at [64, 151] on p "1 - The List Interface" at bounding box center [69, 149] width 54 height 9
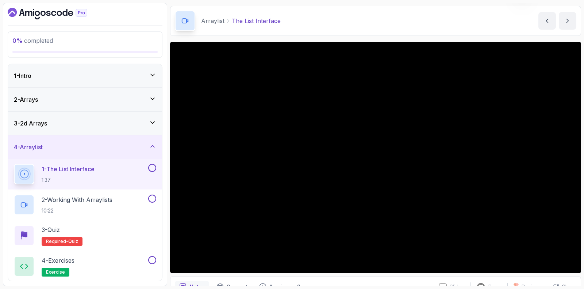
scroll to position [24, 0]
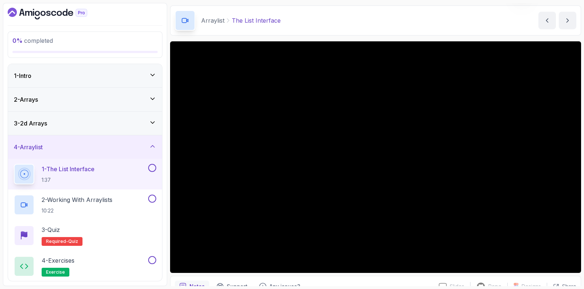
click at [153, 168] on button at bounding box center [152, 168] width 8 height 8
click at [106, 204] on h2 "2 - Working With Arraylists 10:22" at bounding box center [77, 204] width 71 height 19
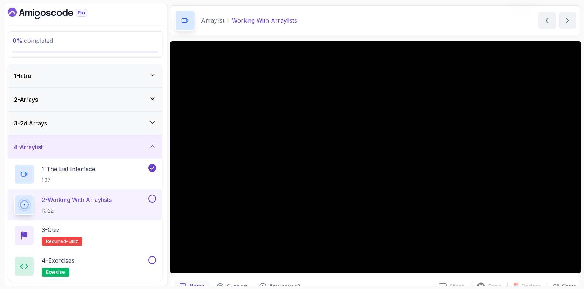
click at [150, 200] on button at bounding box center [152, 198] width 8 height 8
click at [113, 240] on div "3 - Quiz Required- quiz" at bounding box center [85, 235] width 142 height 20
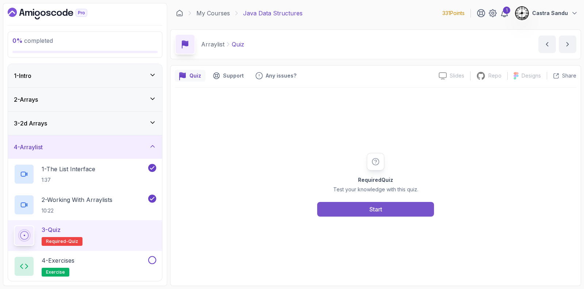
click at [360, 203] on button "Start" at bounding box center [375, 209] width 117 height 15
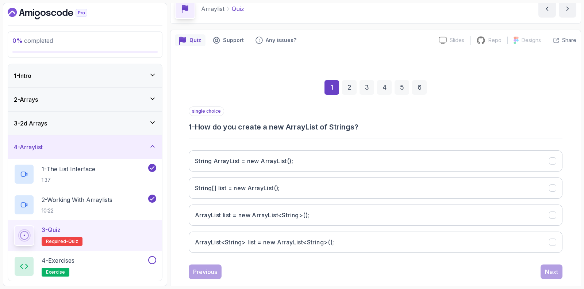
scroll to position [48, 0]
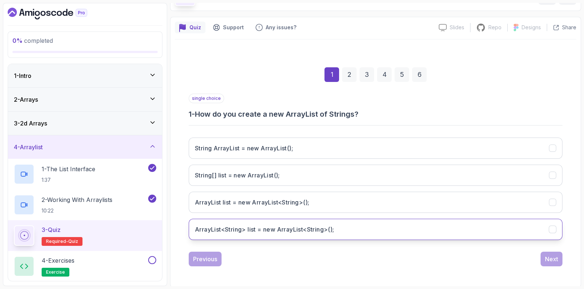
click at [259, 225] on h3 "ArrayList<String> list = new ArrayList<String>();" at bounding box center [265, 229] width 140 height 9
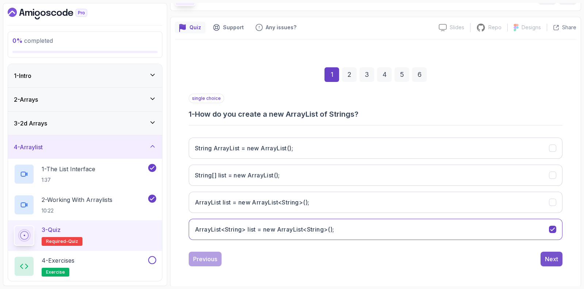
click at [552, 257] on div "Next" at bounding box center [551, 258] width 13 height 9
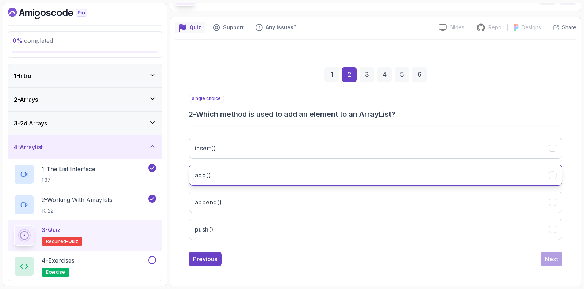
click at [244, 180] on button "add()" at bounding box center [376, 174] width 374 height 21
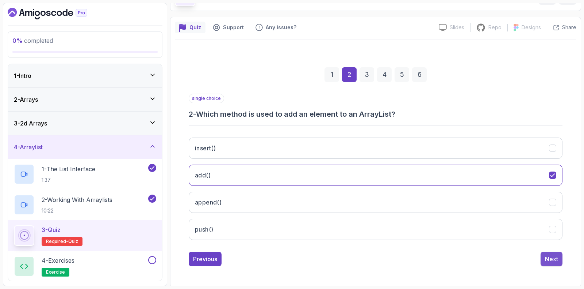
click at [553, 261] on div "Next" at bounding box center [551, 258] width 13 height 9
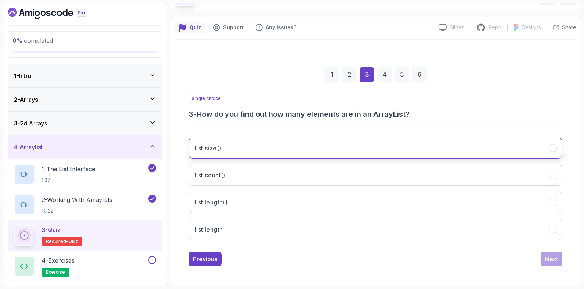
click at [257, 143] on button "list.size()" at bounding box center [376, 147] width 374 height 21
click at [559, 256] on button "Next" at bounding box center [552, 258] width 22 height 15
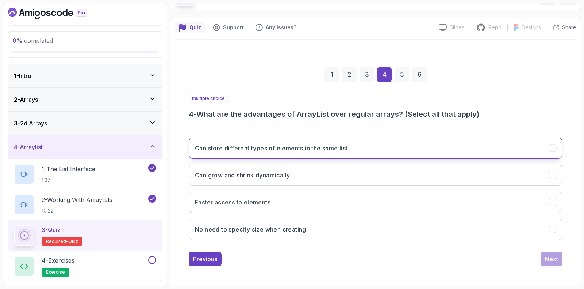
click at [243, 150] on h3 "Can store different types of elements in the same list" at bounding box center [271, 148] width 153 height 9
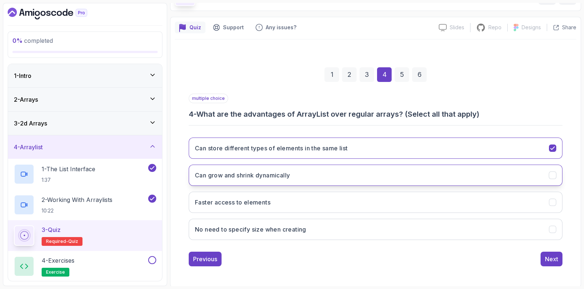
click at [217, 176] on h3 "Can grow and shrink dynamically" at bounding box center [242, 175] width 95 height 9
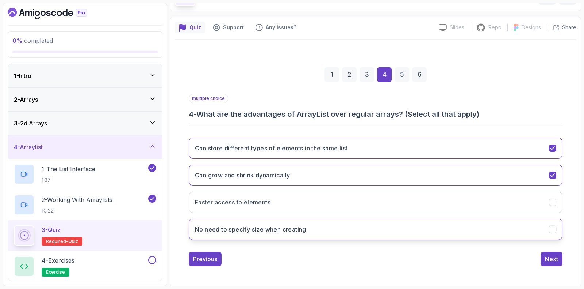
click at [203, 233] on button "No need to specify size when creating" at bounding box center [376, 228] width 374 height 21
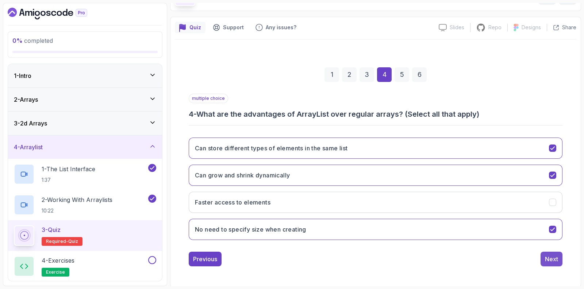
click at [560, 256] on button "Next" at bounding box center [552, 258] width 22 height 15
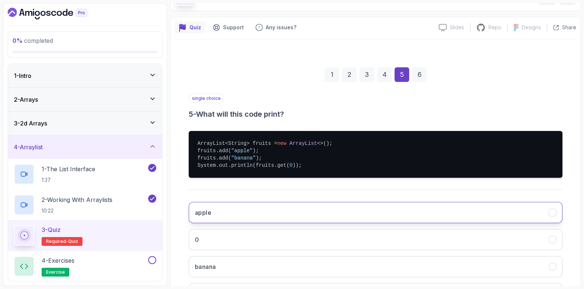
click at [240, 208] on button "apple" at bounding box center [376, 212] width 374 height 21
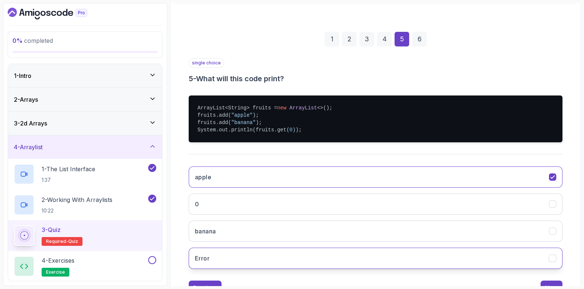
scroll to position [112, 0]
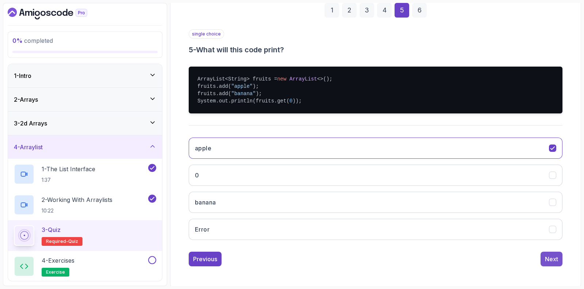
click at [554, 258] on div "Next" at bounding box center [551, 258] width 13 height 9
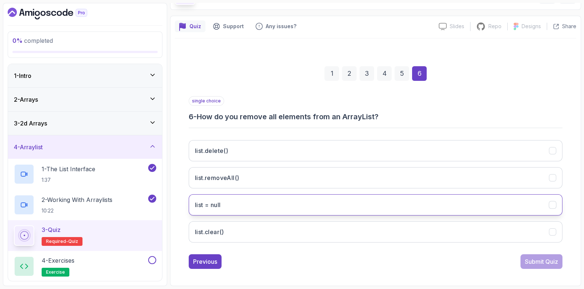
scroll to position [48, 0]
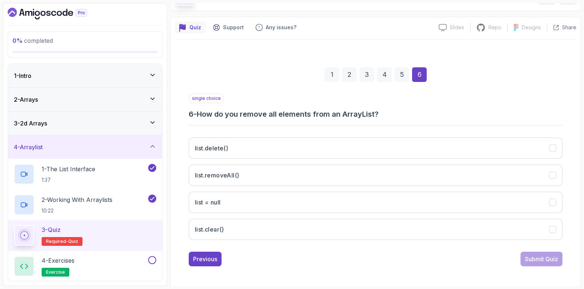
click at [212, 186] on div "list.delete() list.removeAll() list = null list.clear()" at bounding box center [376, 188] width 374 height 114
click at [218, 180] on button "list.removeAll()" at bounding box center [376, 174] width 374 height 21
click at [549, 254] on div "Submit Quiz" at bounding box center [541, 258] width 33 height 9
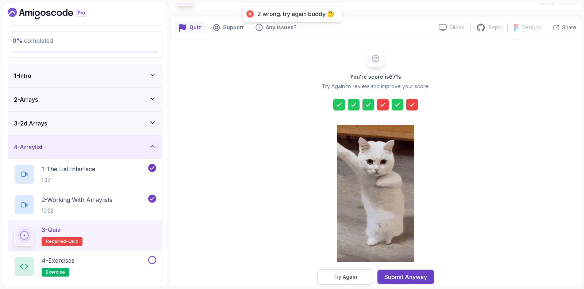
click at [345, 280] on button "Try Again" at bounding box center [345, 276] width 56 height 15
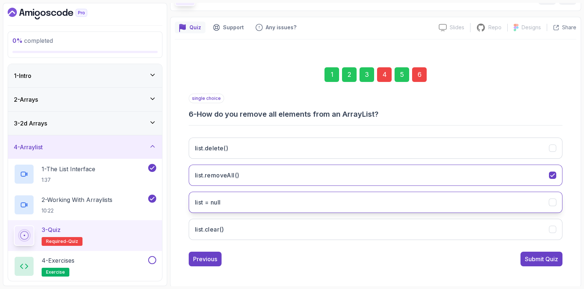
click at [210, 200] on h3 "list = null" at bounding box center [208, 202] width 26 height 9
click at [535, 256] on div "Submit Quiz" at bounding box center [541, 258] width 33 height 9
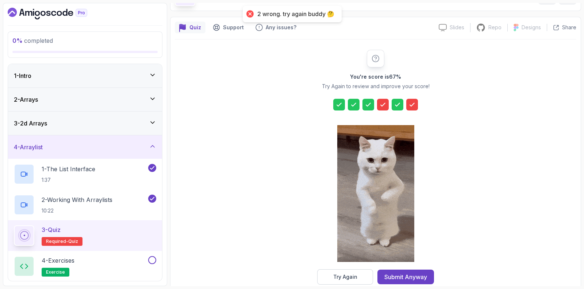
click at [322, 285] on div "You're score is 67 % Try Again to review and improve your score! Try Again Subm…" at bounding box center [376, 166] width 402 height 255
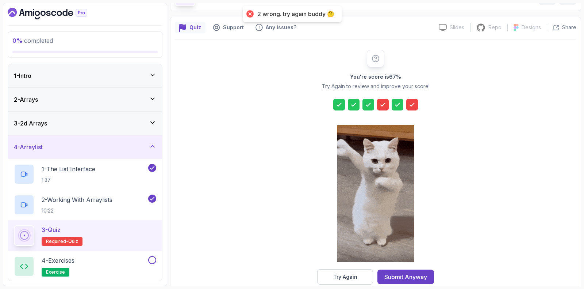
click at [329, 279] on button "Try Again" at bounding box center [345, 276] width 56 height 15
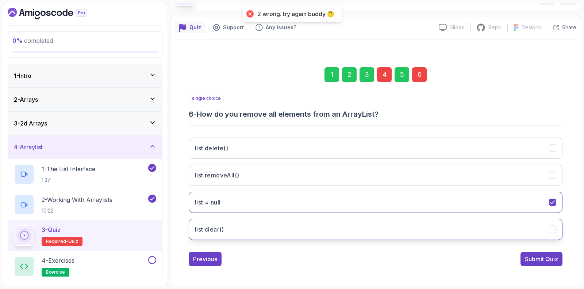
click at [222, 234] on button "list.clear()" at bounding box center [376, 228] width 374 height 21
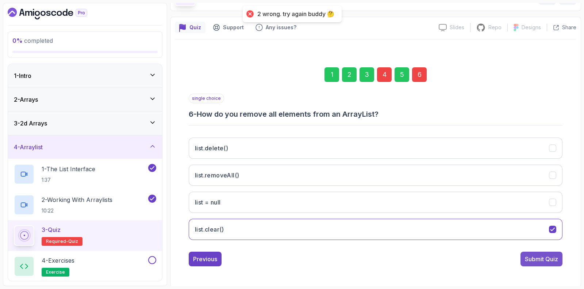
click at [546, 261] on div "Submit Quiz" at bounding box center [541, 258] width 33 height 9
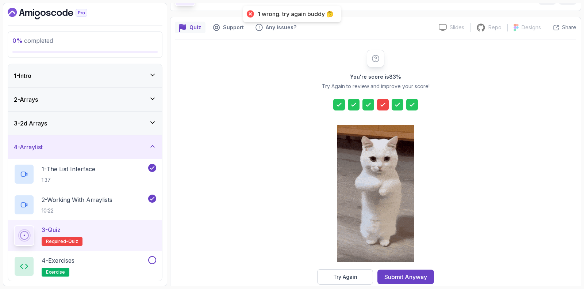
click at [385, 102] on icon at bounding box center [382, 104] width 7 height 7
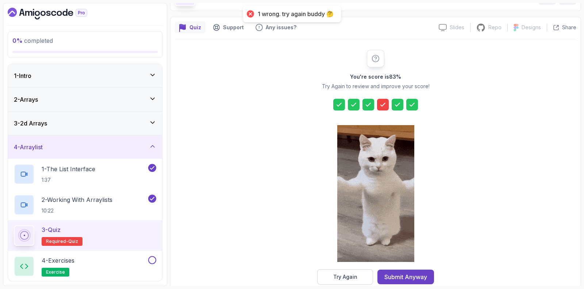
click at [382, 102] on icon at bounding box center [382, 104] width 7 height 7
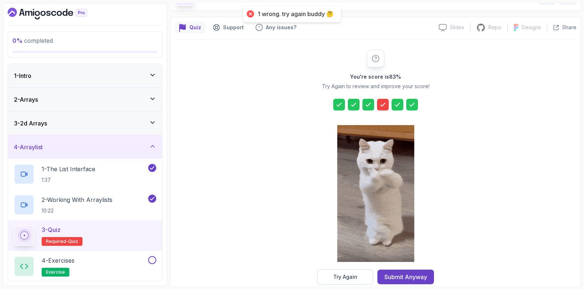
click at [332, 265] on div "You're score is 83 % Try Again to review and improve your score! Try Again Subm…" at bounding box center [376, 167] width 140 height 234
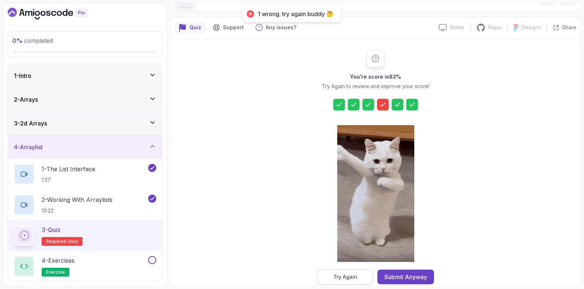
click at [332, 271] on button "Try Again" at bounding box center [345, 276] width 56 height 15
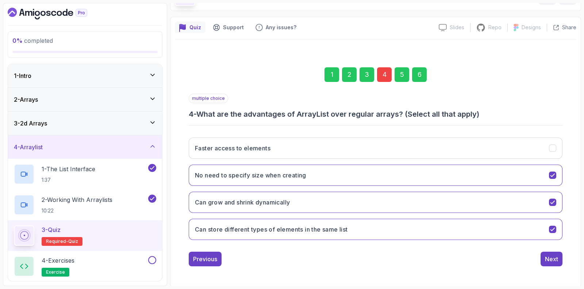
click at [379, 72] on div "4" at bounding box center [384, 74] width 15 height 15
click at [384, 74] on div "4" at bounding box center [384, 74] width 15 height 15
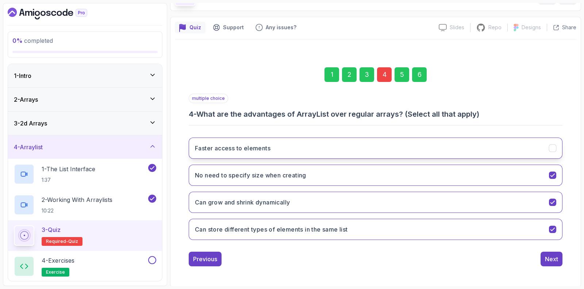
click at [282, 149] on button "Faster access to elements" at bounding box center [376, 147] width 374 height 21
click at [418, 67] on div "6" at bounding box center [419, 74] width 15 height 15
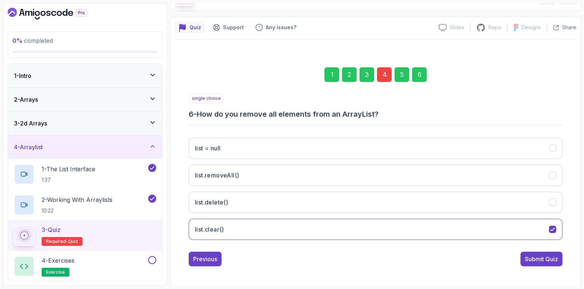
click at [536, 256] on div "Submit Quiz" at bounding box center [541, 258] width 33 height 9
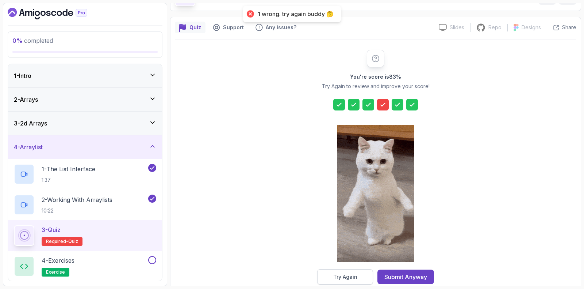
click at [328, 271] on button "Try Again" at bounding box center [345, 276] width 56 height 15
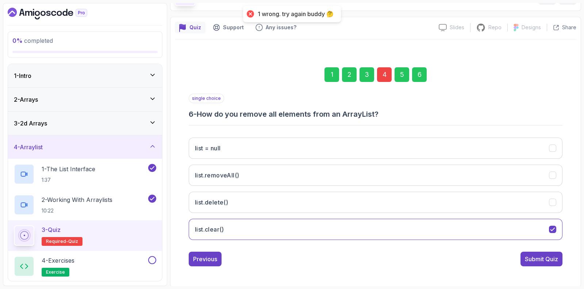
click at [388, 70] on div "4" at bounding box center [384, 74] width 15 height 15
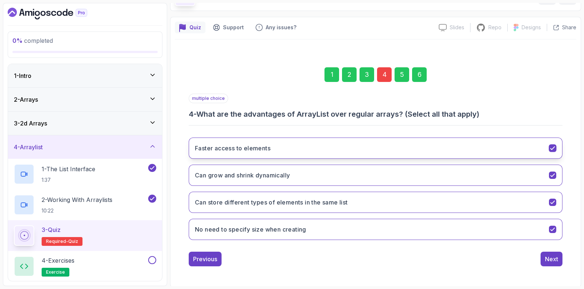
click at [256, 148] on h3 "Faster access to elements" at bounding box center [233, 148] width 76 height 9
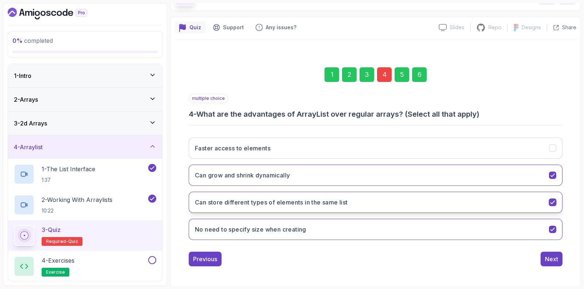
click at [229, 207] on button "Can store different types of elements in the same list" at bounding box center [376, 201] width 374 height 21
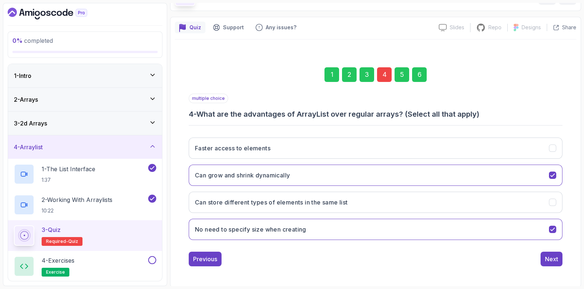
click at [419, 80] on div "6" at bounding box center [419, 74] width 15 height 15
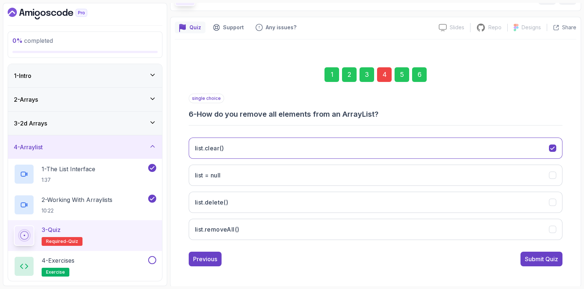
click at [539, 252] on button "Submit Quiz" at bounding box center [542, 258] width 42 height 15
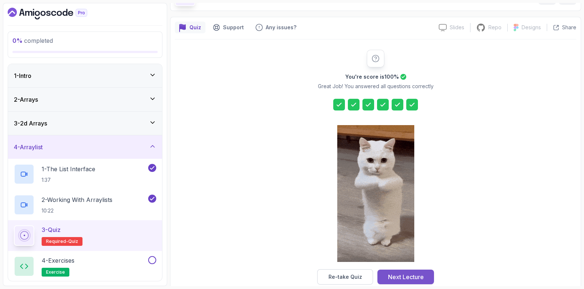
click at [415, 274] on div "Next Lecture" at bounding box center [406, 276] width 36 height 9
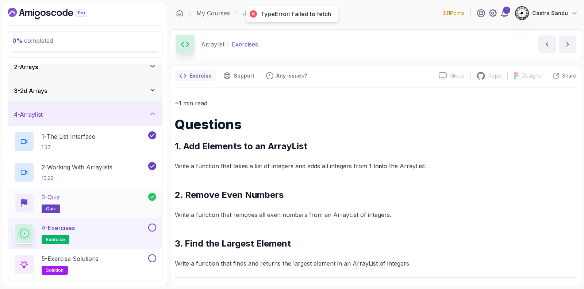
scroll to position [45, 0]
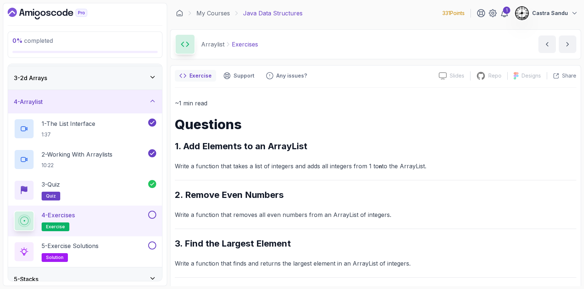
click at [93, 209] on div "4 - Exercises exercise" at bounding box center [85, 220] width 154 height 31
click at [151, 215] on button at bounding box center [152, 214] width 8 height 8
click at [152, 246] on button at bounding box center [152, 245] width 8 height 8
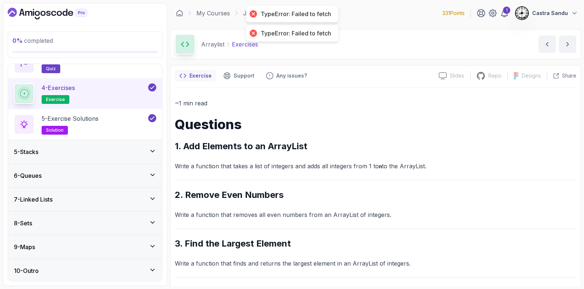
click at [68, 141] on div "5 - Stacks" at bounding box center [85, 151] width 154 height 23
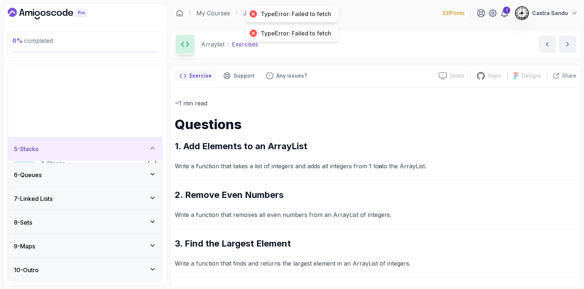
scroll to position [19, 0]
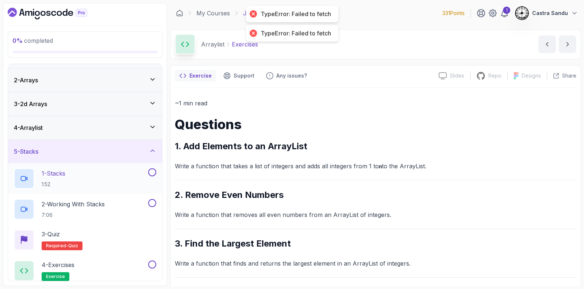
click at [100, 169] on div "1 - Stacks 1:52" at bounding box center [80, 178] width 133 height 20
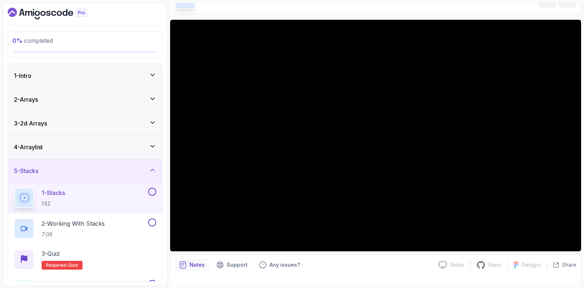
click at [153, 192] on button at bounding box center [152, 191] width 8 height 8
click at [98, 225] on p "2 - Working With Stacks" at bounding box center [73, 223] width 63 height 9
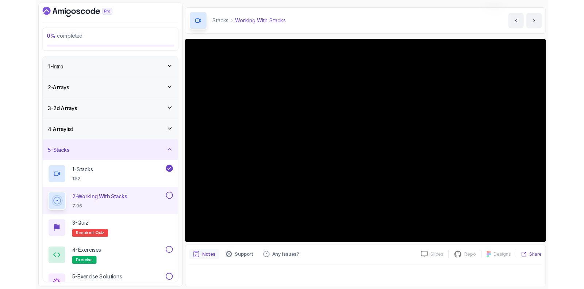
scroll to position [45, 0]
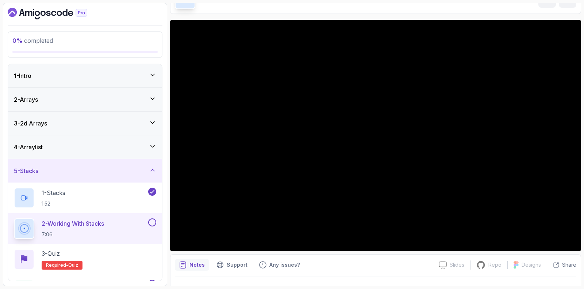
click at [153, 225] on button at bounding box center [152, 222] width 8 height 8
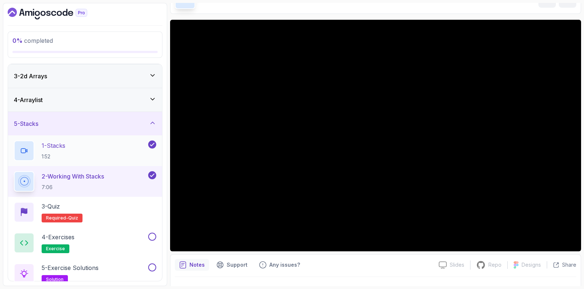
scroll to position [91, 0]
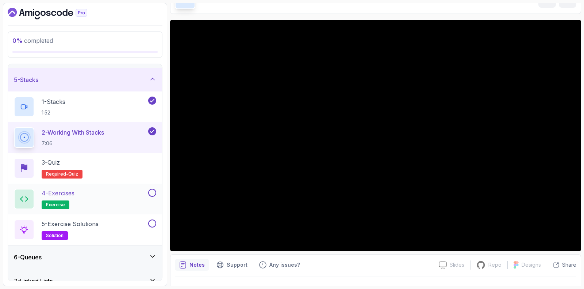
click at [153, 191] on button at bounding box center [152, 192] width 8 height 8
click at [152, 223] on button at bounding box center [152, 223] width 8 height 8
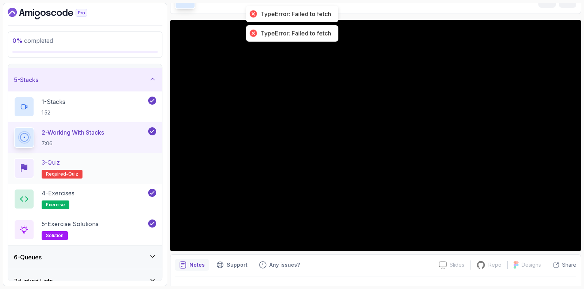
drag, startPoint x: 82, startPoint y: 154, endPoint x: 80, endPoint y: 158, distance: 4.1
click at [82, 154] on div "3 - Quiz Required- quiz" at bounding box center [85, 168] width 154 height 31
click at [104, 169] on div "3 - Quiz Required- quiz" at bounding box center [85, 168] width 142 height 20
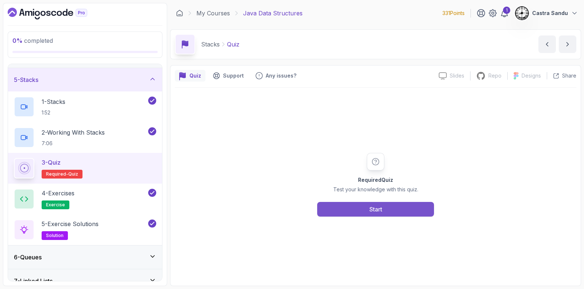
click at [357, 214] on button "Start" at bounding box center [375, 209] width 117 height 15
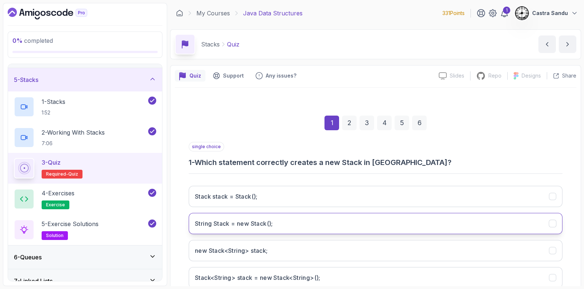
scroll to position [48, 0]
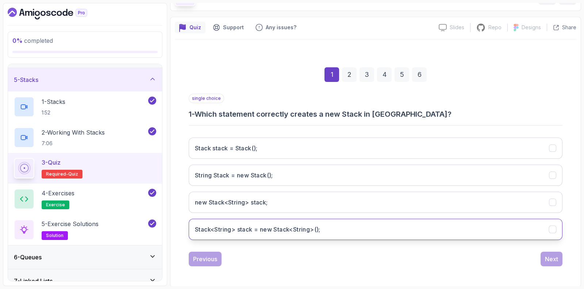
click at [211, 234] on button "Stack<String> stack = new Stack<String>();" at bounding box center [376, 228] width 374 height 21
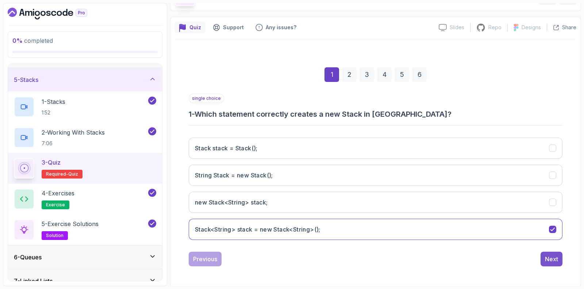
click at [549, 256] on div "Next" at bounding box center [551, 258] width 13 height 9
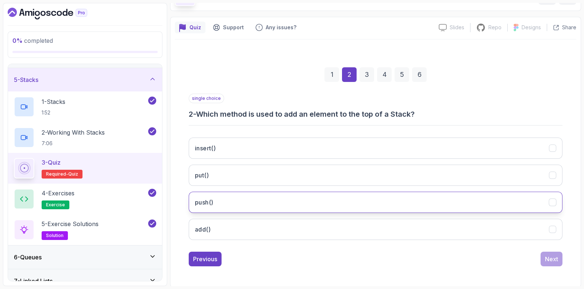
click at [224, 196] on button "push()" at bounding box center [376, 201] width 374 height 21
click at [548, 257] on div "Next" at bounding box center [551, 258] width 13 height 9
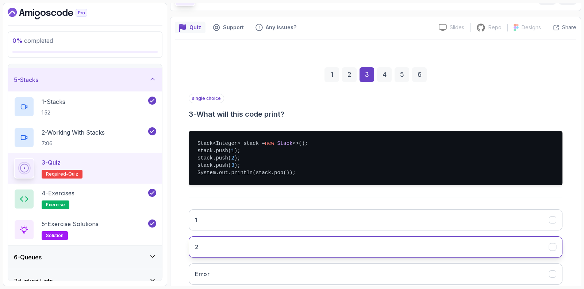
scroll to position [94, 0]
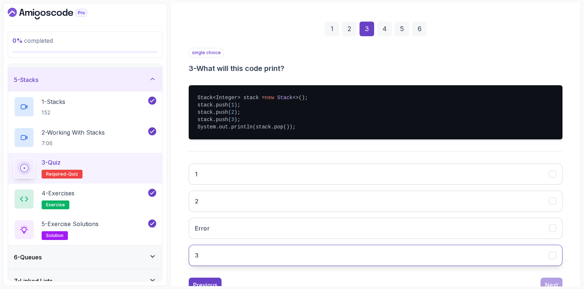
click at [228, 250] on button "3" at bounding box center [376, 254] width 374 height 21
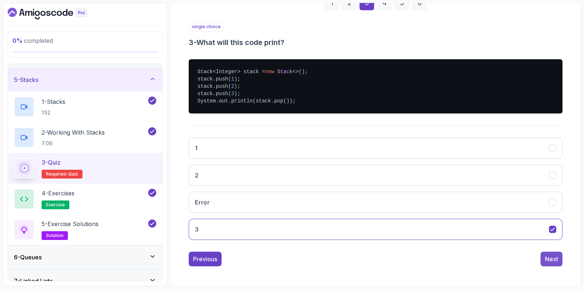
click at [559, 255] on button "Next" at bounding box center [552, 258] width 22 height 15
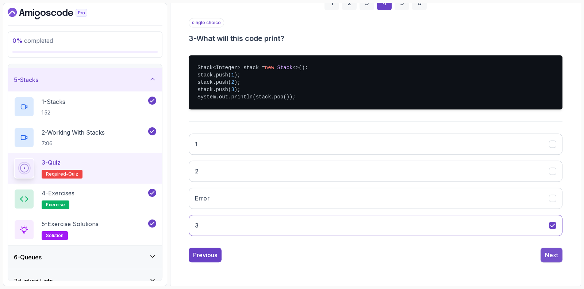
scroll to position [48, 0]
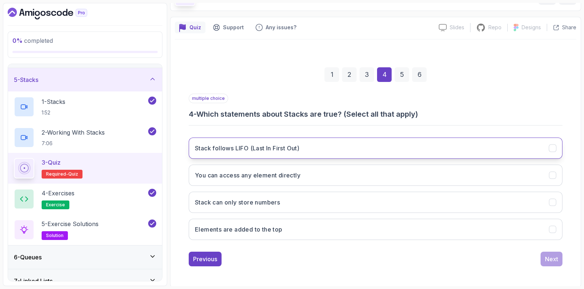
click at [270, 150] on h3 "Stack follows LIFO (Last In First Out)" at bounding box center [247, 148] width 104 height 9
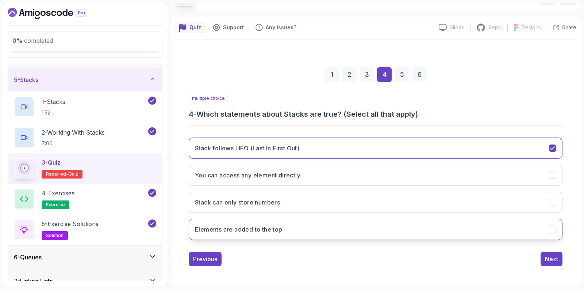
drag, startPoint x: 255, startPoint y: 229, endPoint x: 263, endPoint y: 229, distance: 8.0
click at [256, 229] on h3 "Elements are added to the top" at bounding box center [239, 229] width 88 height 9
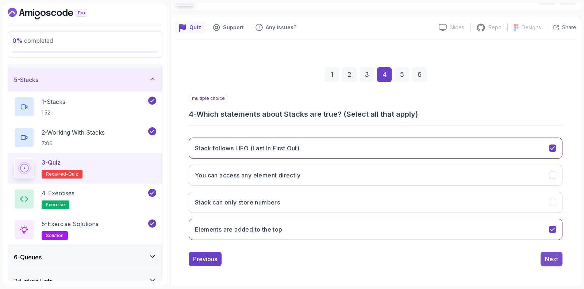
click at [554, 258] on div "Next" at bounding box center [551, 258] width 13 height 9
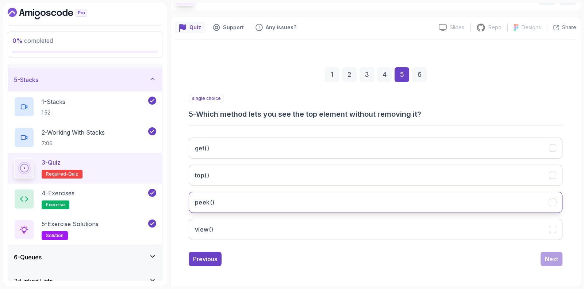
click at [215, 207] on button "peek()" at bounding box center [376, 201] width 374 height 21
click at [551, 262] on button "Next" at bounding box center [552, 258] width 22 height 15
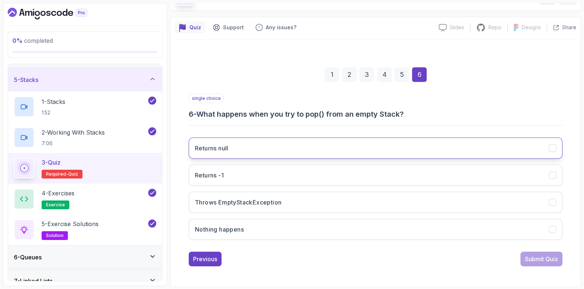
click at [214, 153] on button "Returns null" at bounding box center [376, 147] width 374 height 21
click at [544, 256] on div "Submit Quiz" at bounding box center [541, 258] width 33 height 9
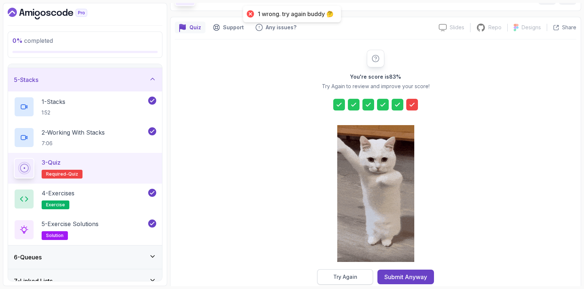
click at [334, 275] on div "Try Again" at bounding box center [345, 276] width 24 height 7
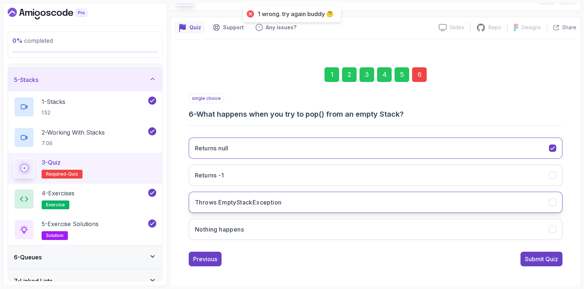
click at [261, 210] on button "Throws EmptyStackException" at bounding box center [376, 201] width 374 height 21
click at [544, 254] on div "Submit Quiz" at bounding box center [541, 258] width 33 height 9
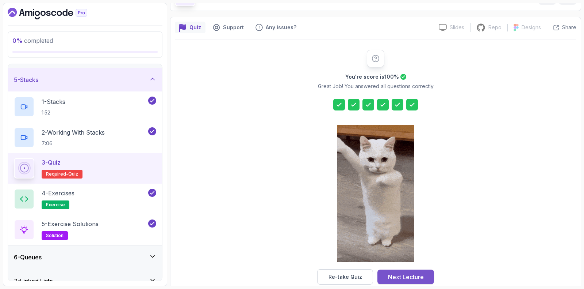
click at [408, 278] on div "Next Lecture" at bounding box center [406, 276] width 36 height 9
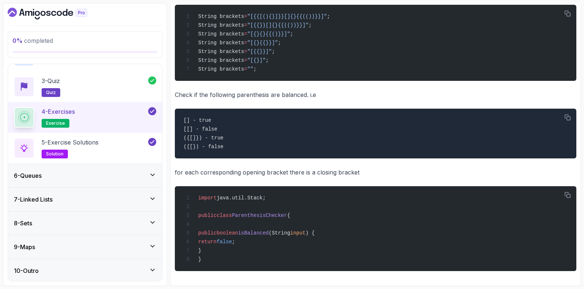
scroll to position [579, 0]
click at [79, 174] on div "6 - Queues" at bounding box center [85, 175] width 142 height 9
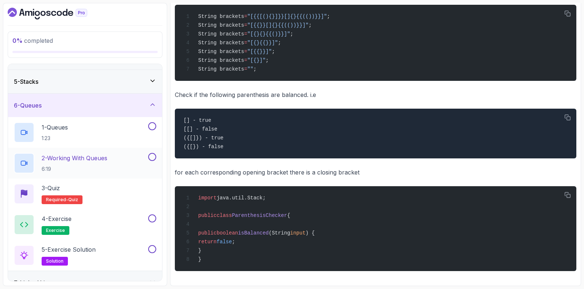
scroll to position [0, 0]
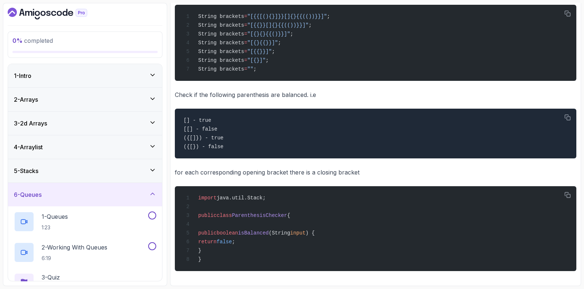
click at [69, 188] on div "6 - Queues" at bounding box center [85, 194] width 154 height 23
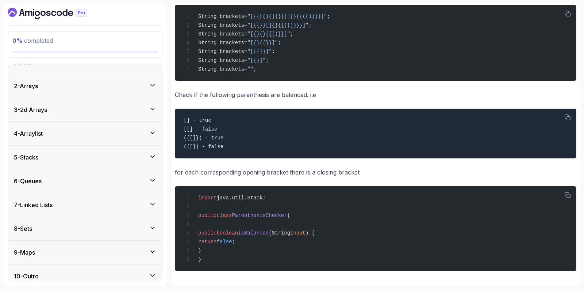
scroll to position [19, 0]
